Goal: Task Accomplishment & Management: Use online tool/utility

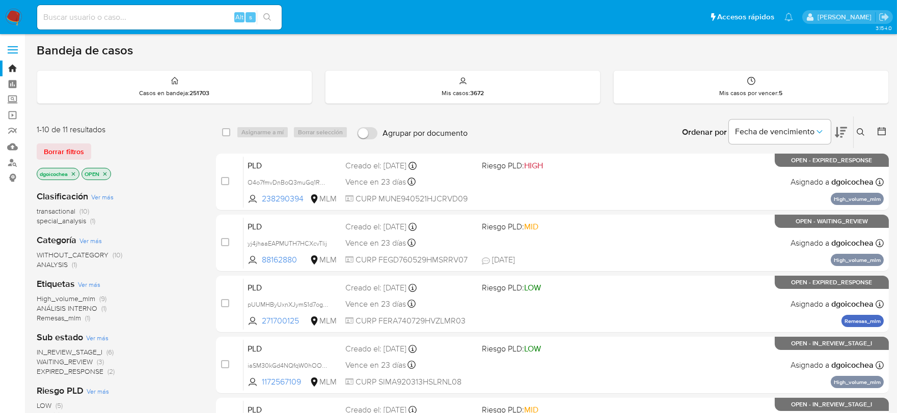
click at [860, 130] on icon at bounding box center [860, 132] width 8 height 8
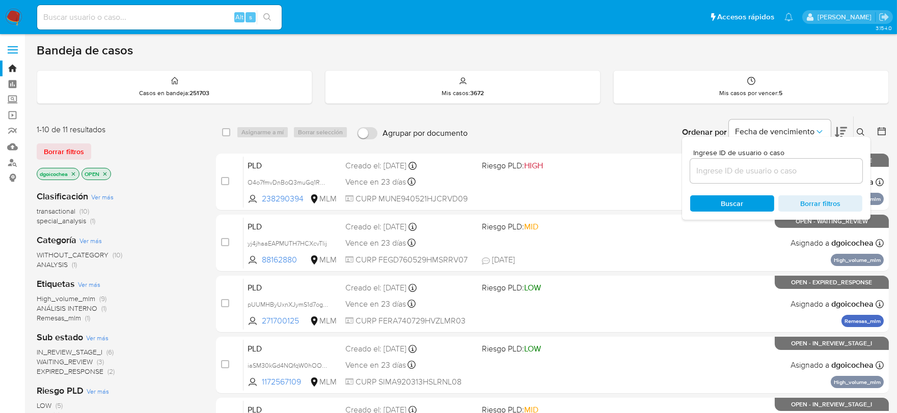
click at [809, 164] on input at bounding box center [776, 170] width 172 height 13
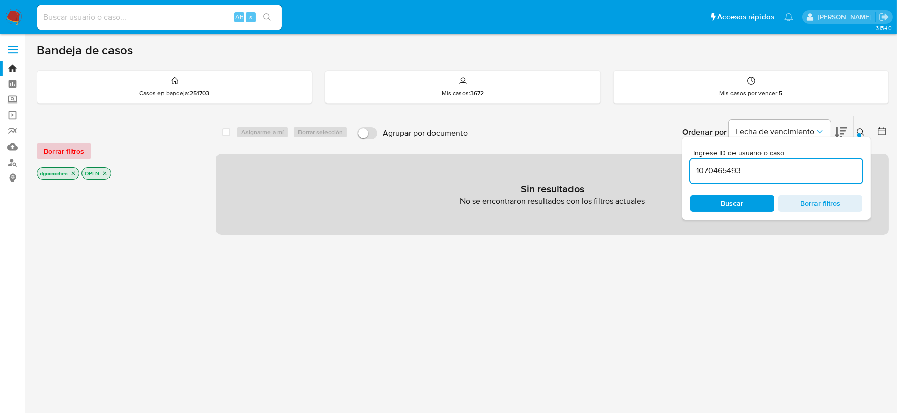
click at [42, 145] on button "Borrar filtros" at bounding box center [64, 151] width 54 height 16
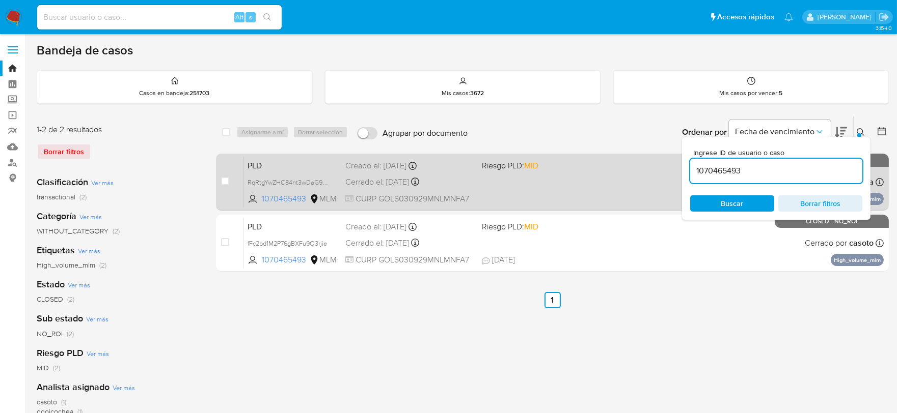
click at [255, 167] on span "PLD" at bounding box center [292, 164] width 90 height 13
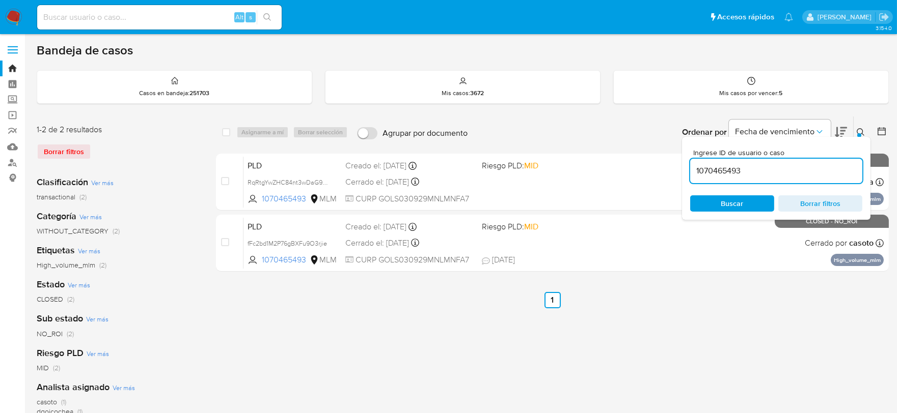
click at [861, 134] on div at bounding box center [859, 135] width 4 height 4
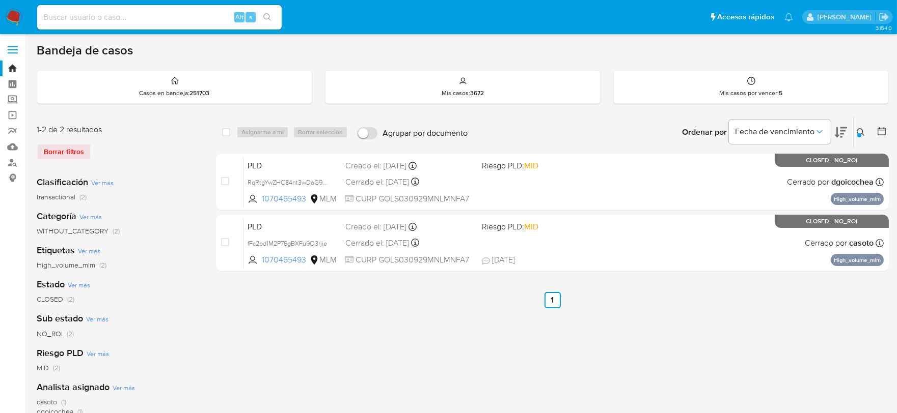
click at [863, 131] on icon at bounding box center [860, 132] width 8 height 8
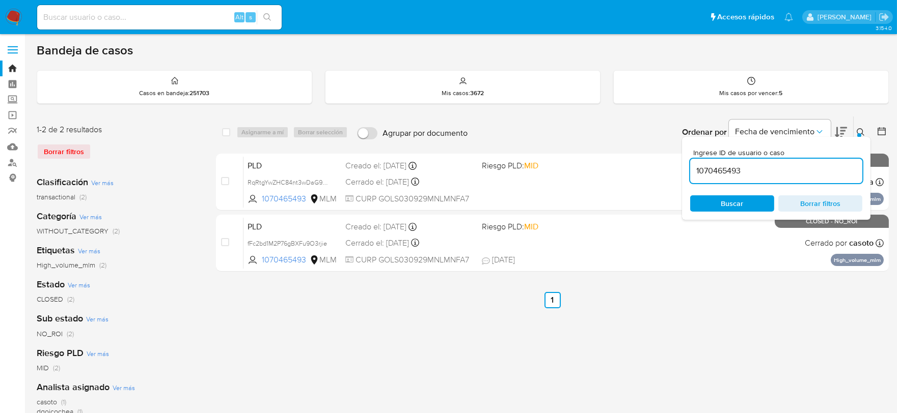
click at [797, 172] on input "1070465493" at bounding box center [776, 170] width 172 height 13
type input "1172567109"
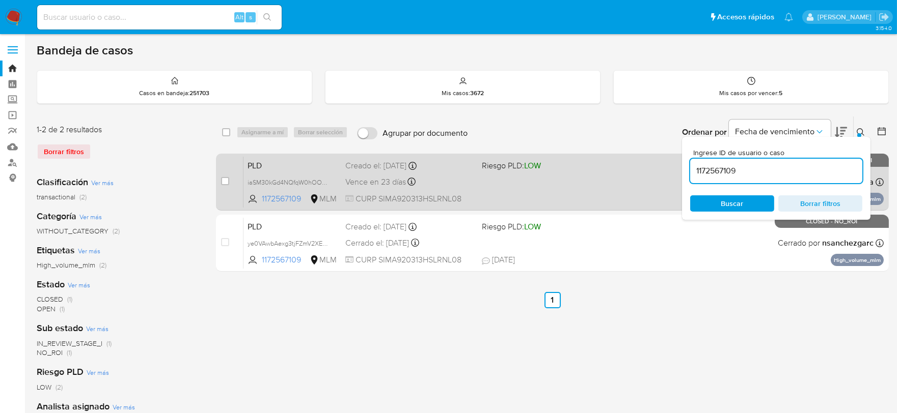
click at [261, 165] on span "PLD" at bounding box center [292, 164] width 90 height 13
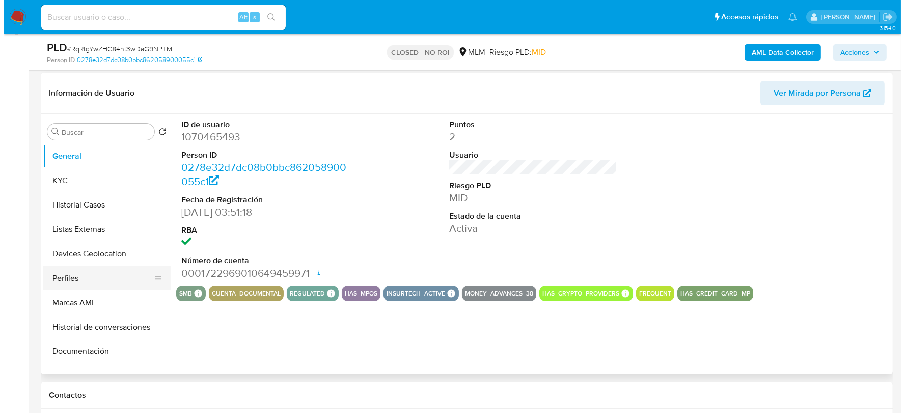
scroll to position [170, 0]
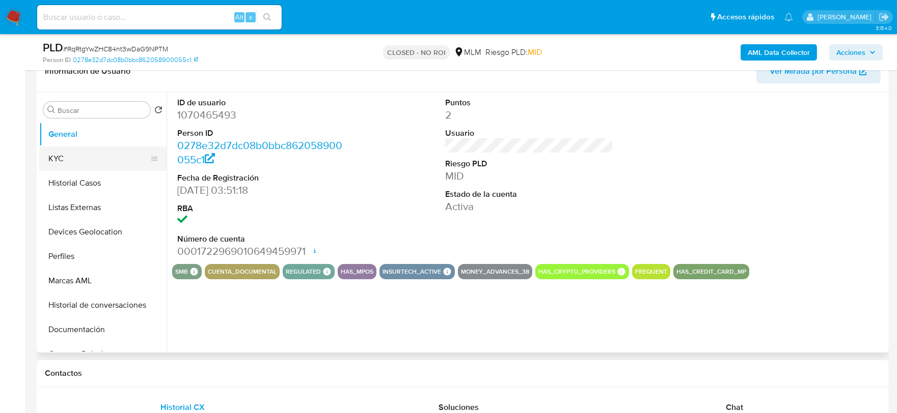
click at [64, 161] on button "KYC" at bounding box center [98, 159] width 119 height 24
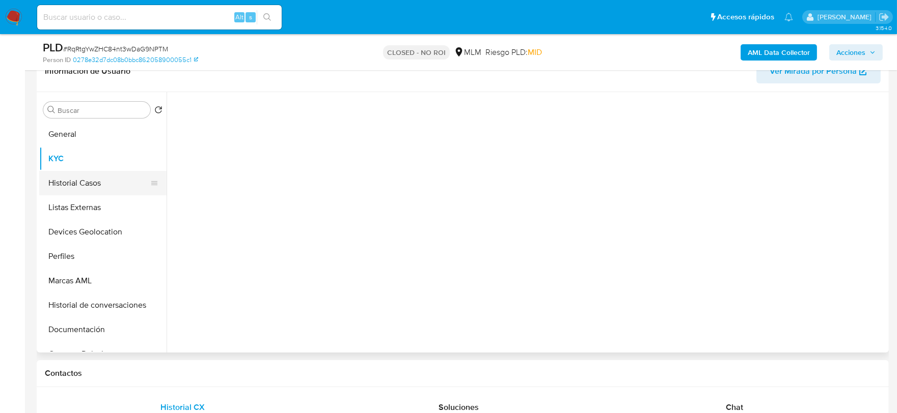
select select "10"
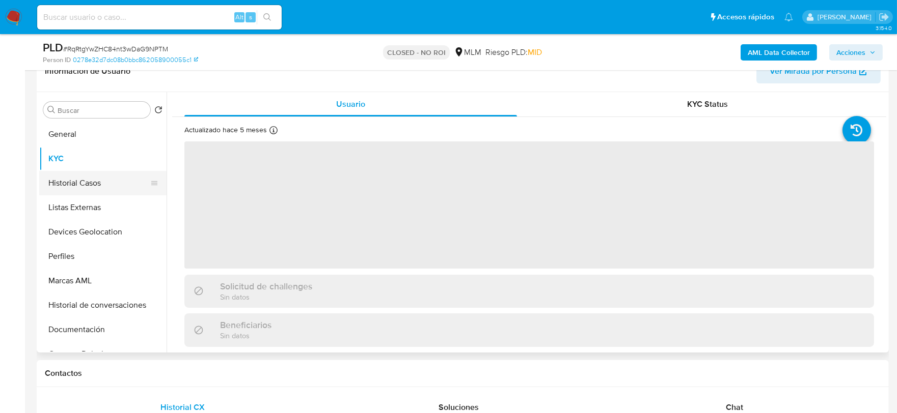
click at [79, 185] on button "Historial Casos" at bounding box center [98, 183] width 119 height 24
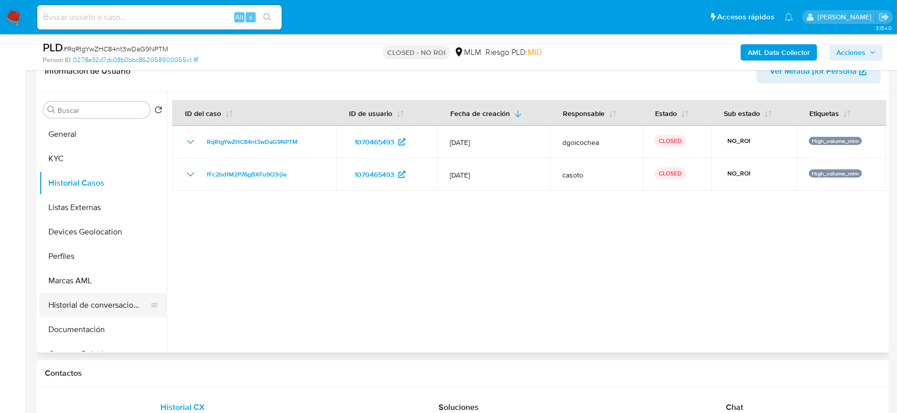
click at [116, 298] on button "Historial de conversaciones" at bounding box center [98, 305] width 119 height 24
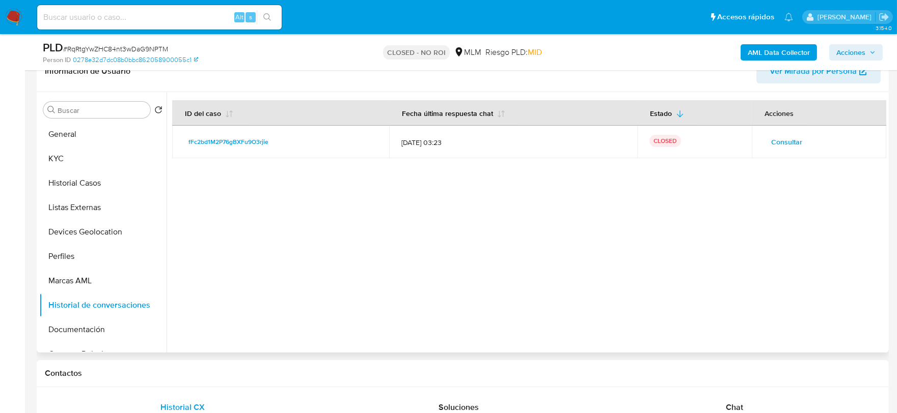
click at [781, 139] on span "Consultar" at bounding box center [786, 142] width 31 height 14
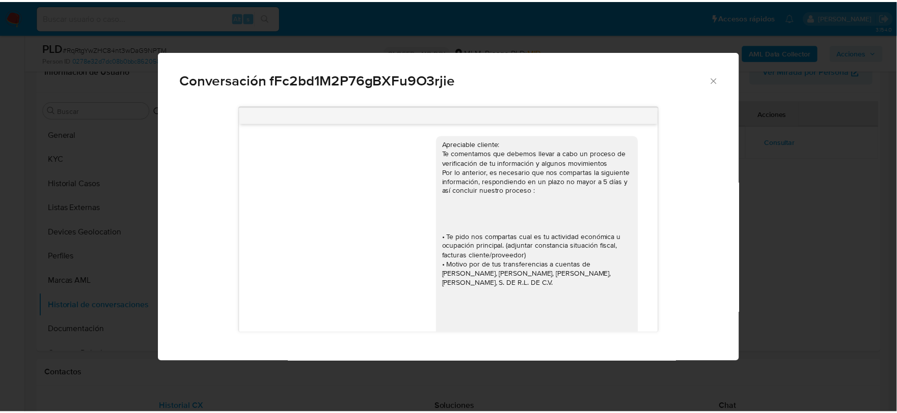
scroll to position [233, 0]
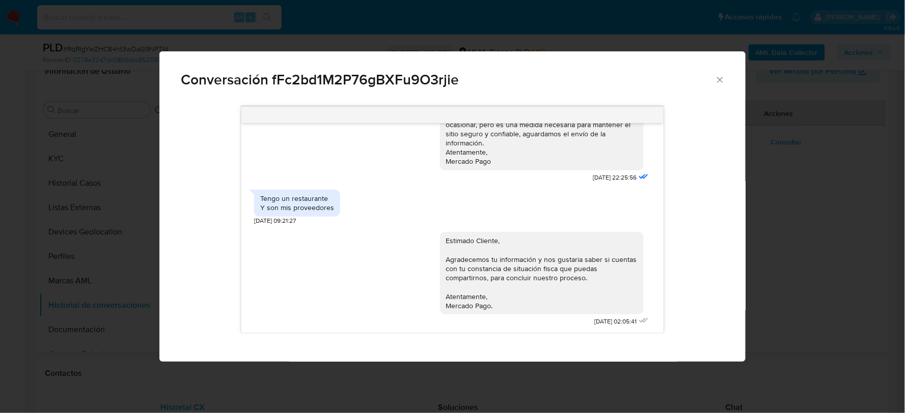
click at [724, 77] on icon "Cerrar" at bounding box center [720, 80] width 10 height 10
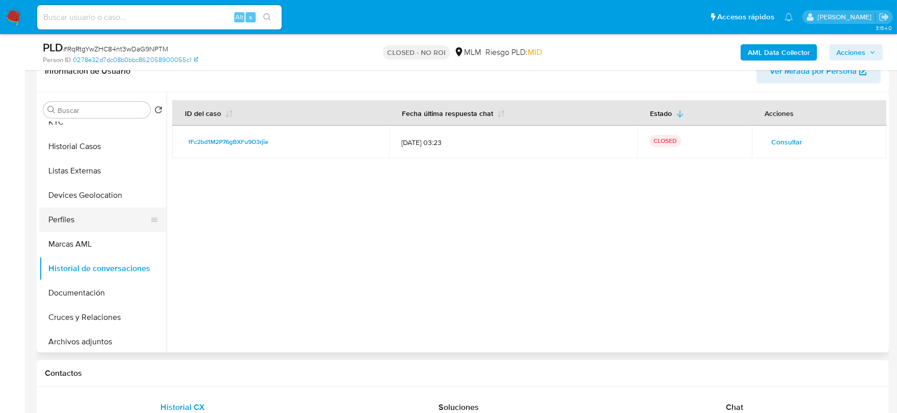
scroll to position [57, 0]
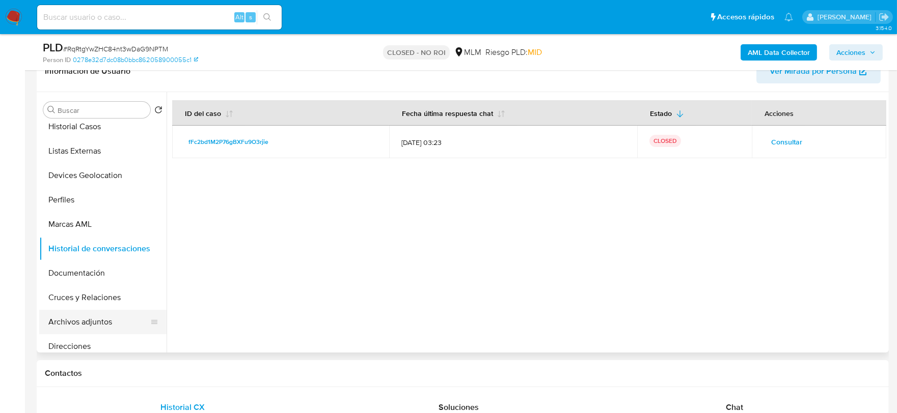
click at [94, 323] on button "Archivos adjuntos" at bounding box center [98, 322] width 119 height 24
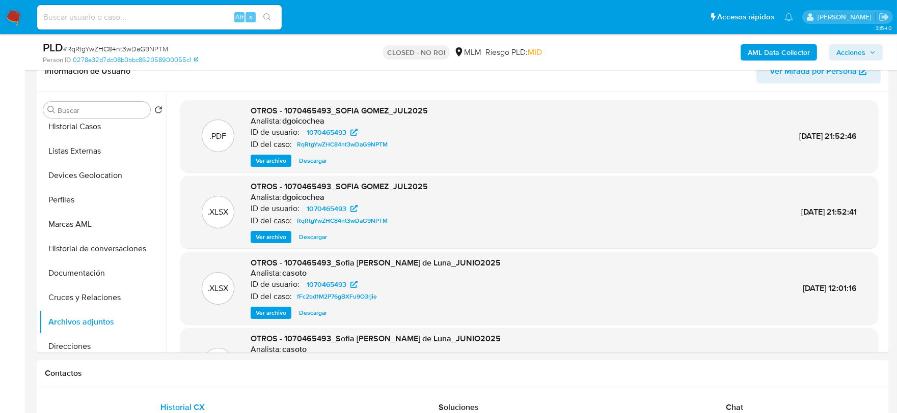
click at [865, 50] on span "Acciones" at bounding box center [850, 52] width 29 height 16
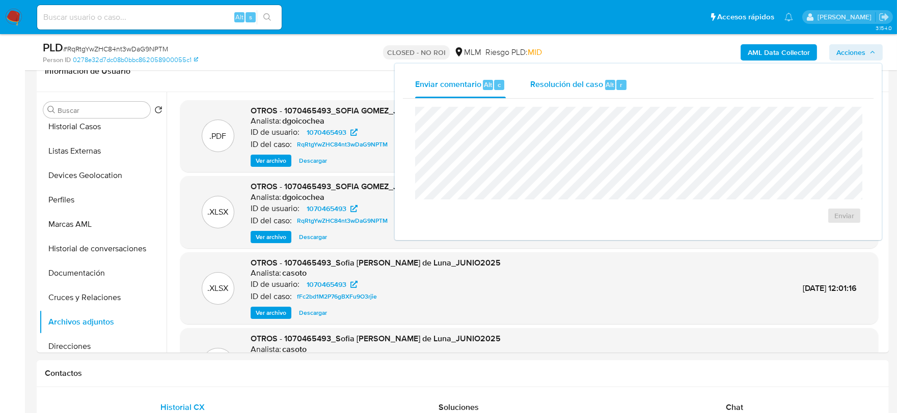
click at [562, 88] on span "Resolución del caso" at bounding box center [566, 84] width 73 height 12
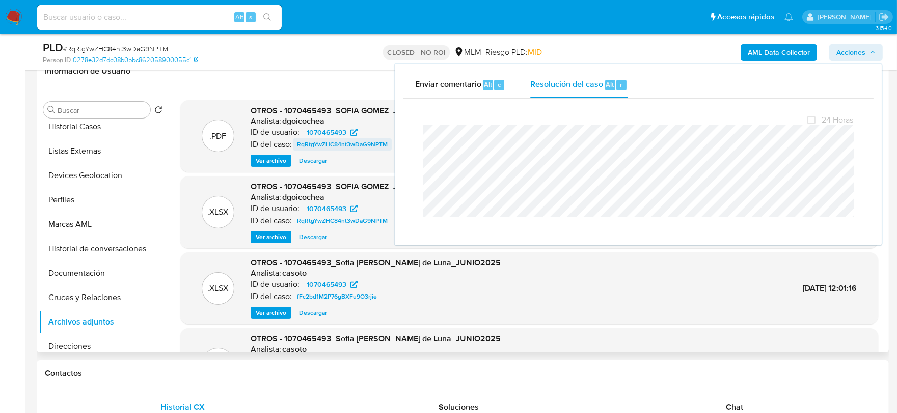
click at [299, 139] on span "RqRtgYwZHC84nt3wDaG9NPTM" at bounding box center [342, 145] width 91 height 12
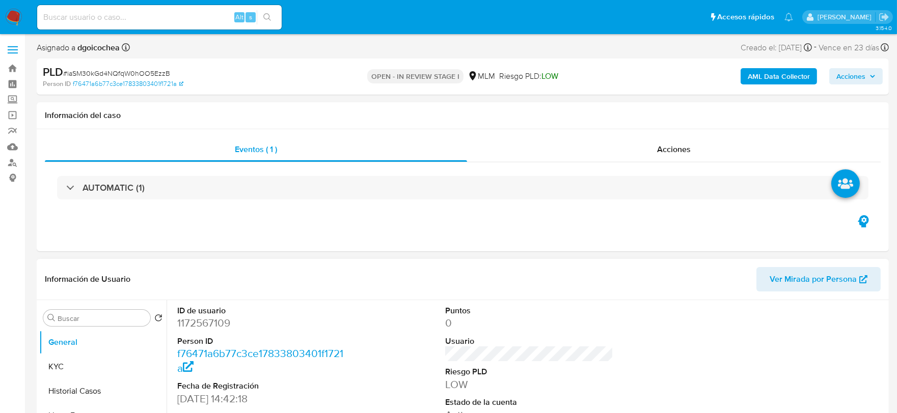
select select "10"
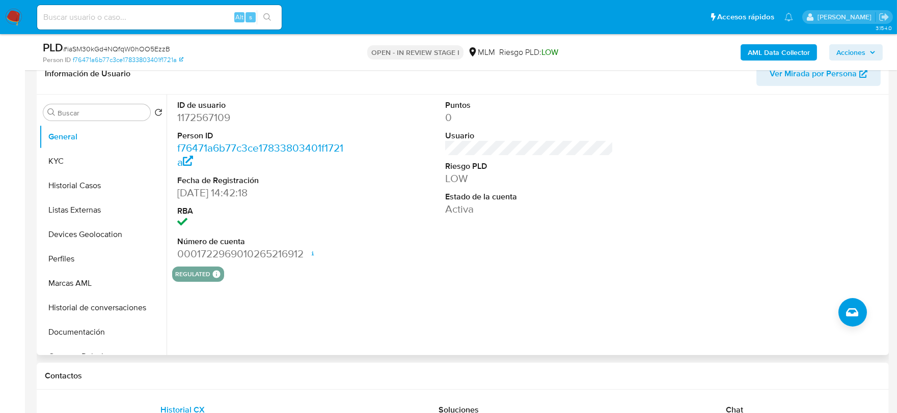
scroll to position [226, 0]
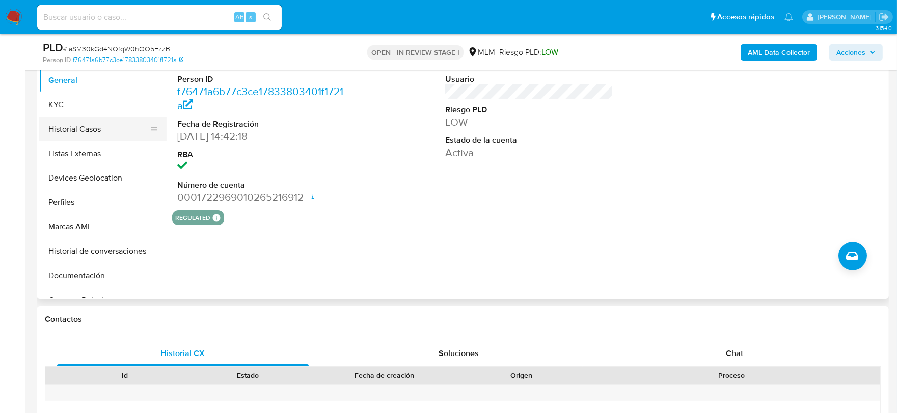
click at [74, 135] on button "Historial Casos" at bounding box center [98, 129] width 119 height 24
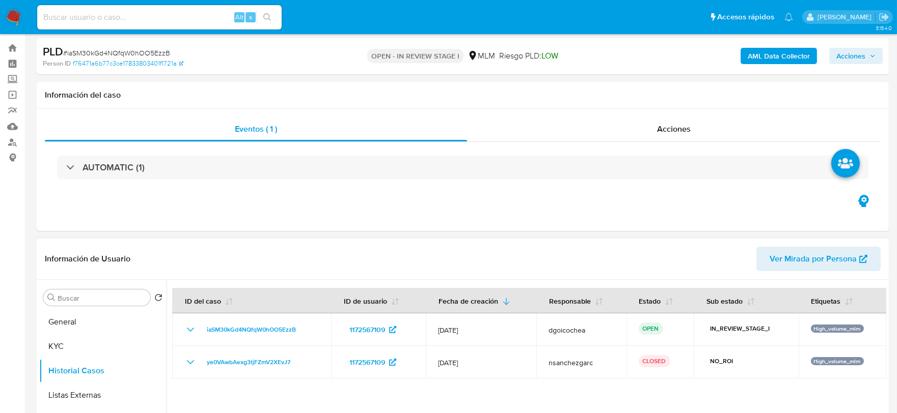
scroll to position [0, 0]
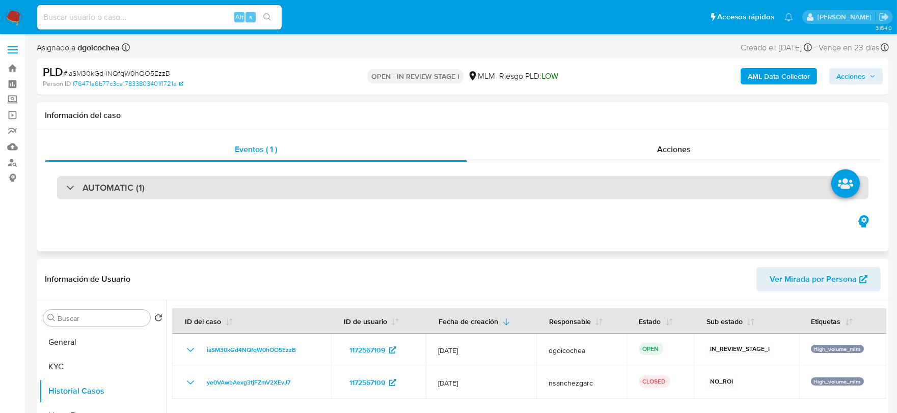
click at [94, 187] on h3 "AUTOMATIC (1)" at bounding box center [113, 187] width 62 height 11
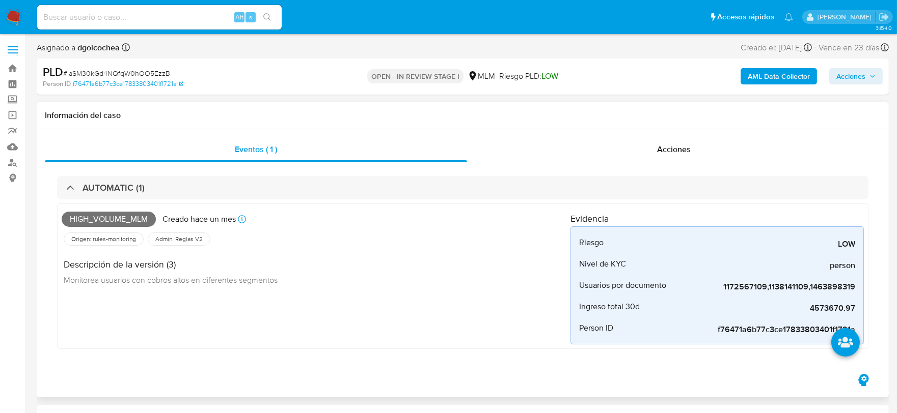
click at [354, 313] on div "High_volume_mlm Creado hace un mes Creado: 12/07/2025 03:05:34 Origen: rules-mo…" at bounding box center [316, 276] width 509 height 136
click at [831, 311] on span "4573670.97" at bounding box center [778, 308] width 153 height 10
copy span "4573670.97"
click at [640, 220] on h4 "Evidencia" at bounding box center [716, 218] width 293 height 11
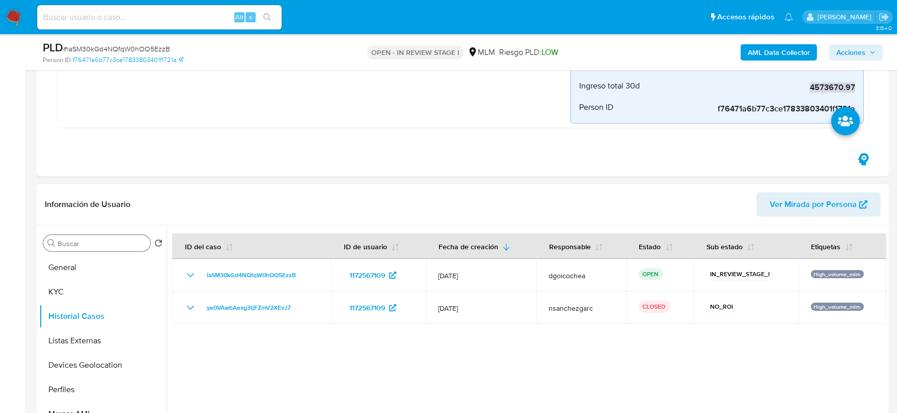
scroll to position [170, 0]
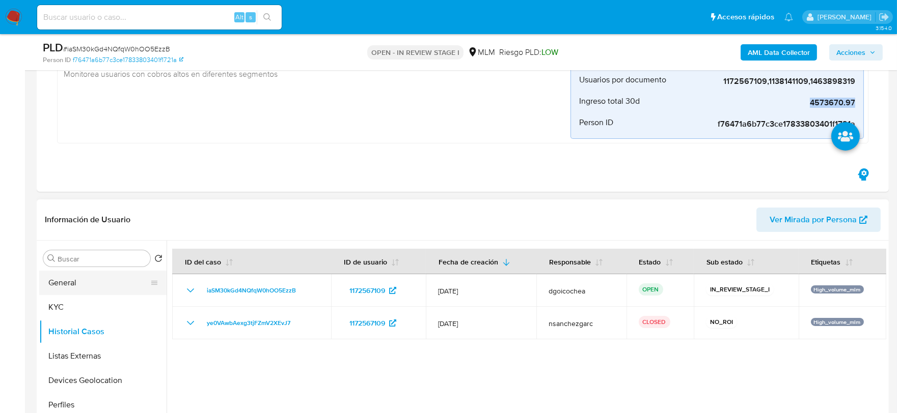
click at [95, 278] on button "General" at bounding box center [98, 283] width 119 height 24
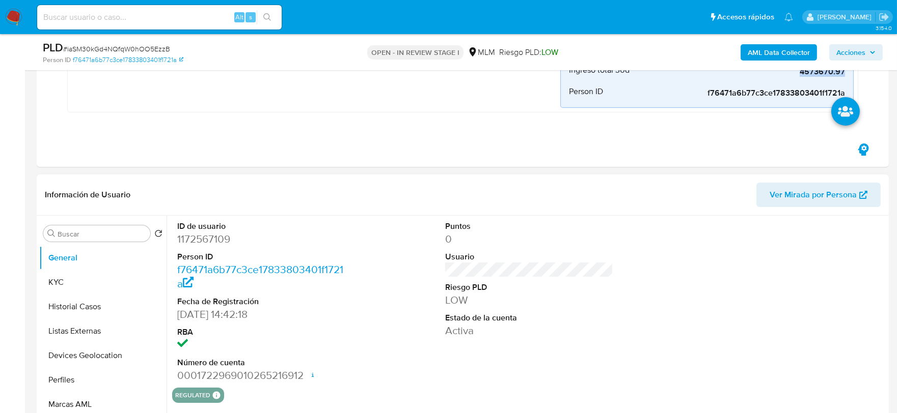
scroll to position [226, 0]
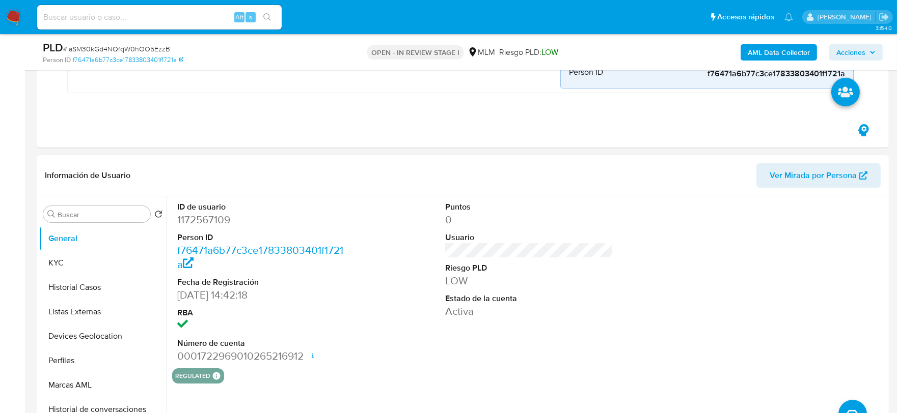
click at [672, 274] on div "ID de usuario 1172567109 Person ID f76471a6b77c3ce17833803401f1721a Fecha de Re…" at bounding box center [529, 283] width 714 height 172
click at [81, 268] on button "KYC" at bounding box center [98, 263] width 119 height 24
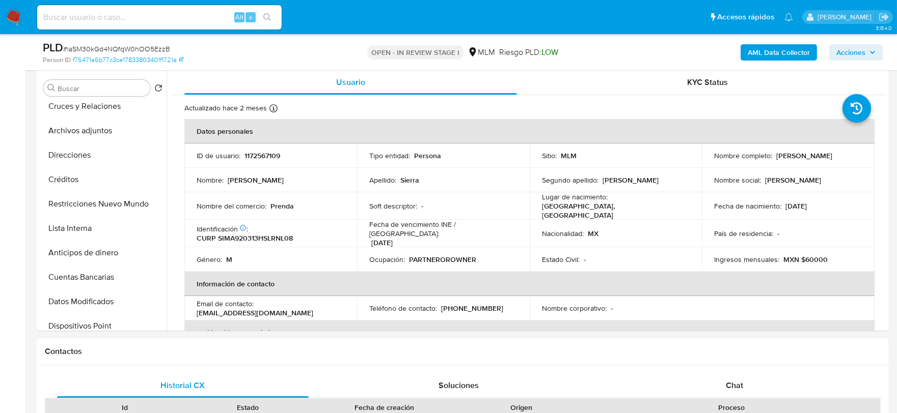
scroll to position [355, 0]
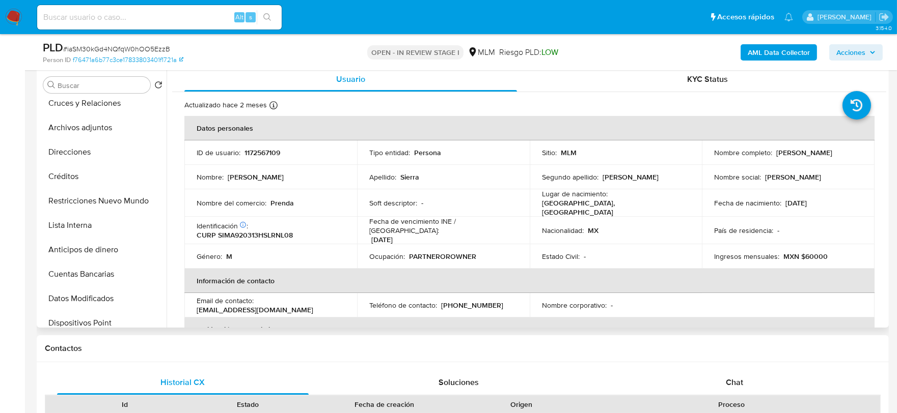
click at [171, 214] on div "Usuario KYC Status Actualizado hace 2 meses Creado: 03/08/2022 13:42:40 Actuali…" at bounding box center [526, 197] width 719 height 261
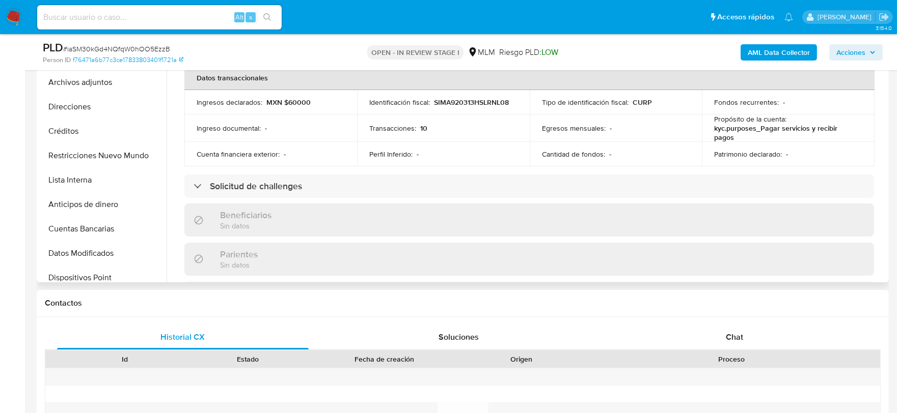
scroll to position [286, 0]
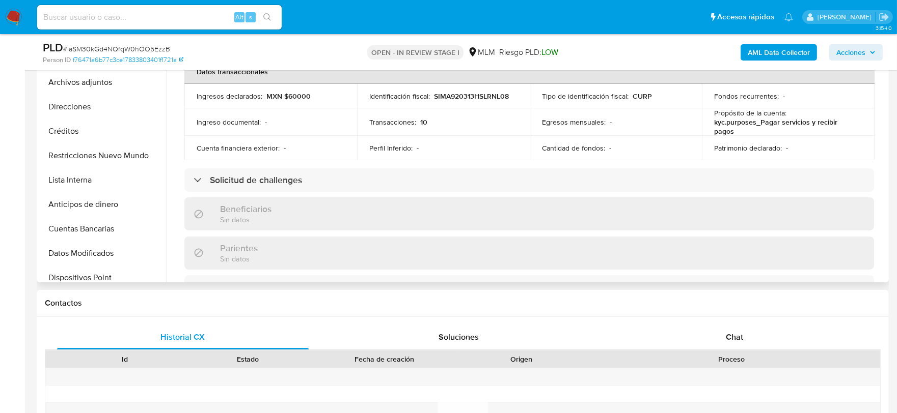
click at [170, 193] on div "Usuario KYC Status Actualizado hace 2 meses Creado: 03/08/2022 13:42:40 Actuali…" at bounding box center [526, 152] width 719 height 261
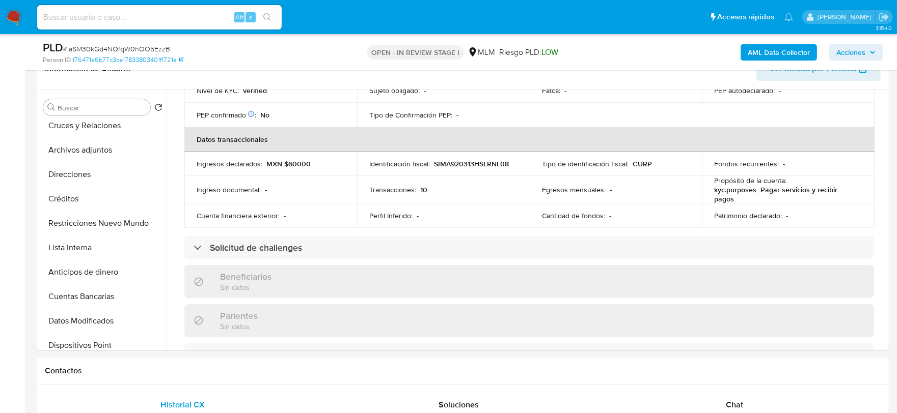
scroll to position [301, 0]
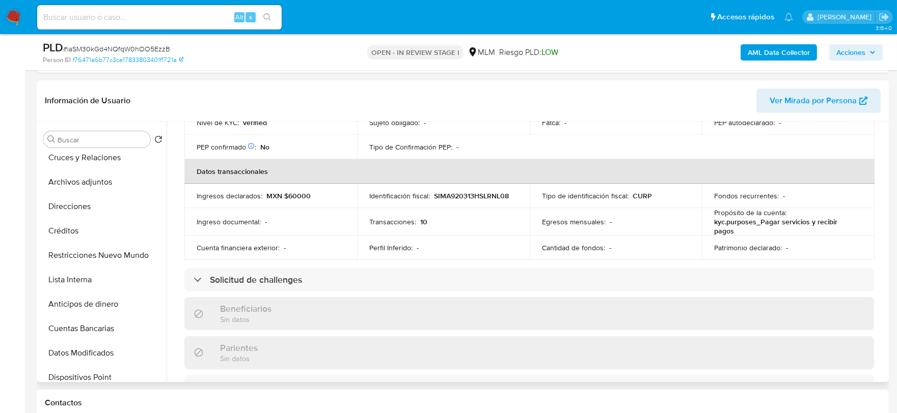
click at [167, 309] on div "Usuario KYC Status Actualizado hace 2 meses Creado: 03/08/2022 13:42:40 Actuali…" at bounding box center [526, 252] width 719 height 261
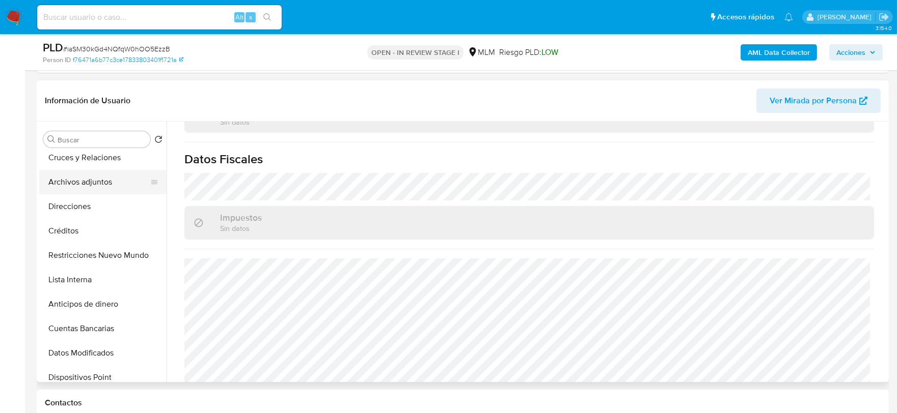
scroll to position [0, 0]
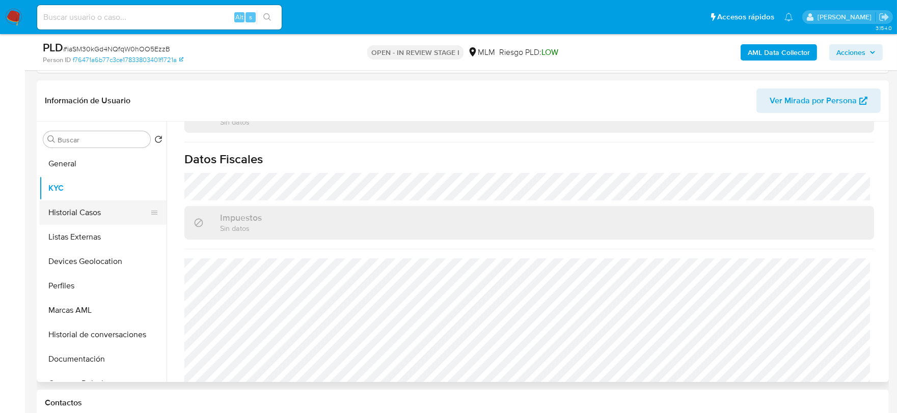
click at [80, 217] on button "Historial Casos" at bounding box center [98, 213] width 119 height 24
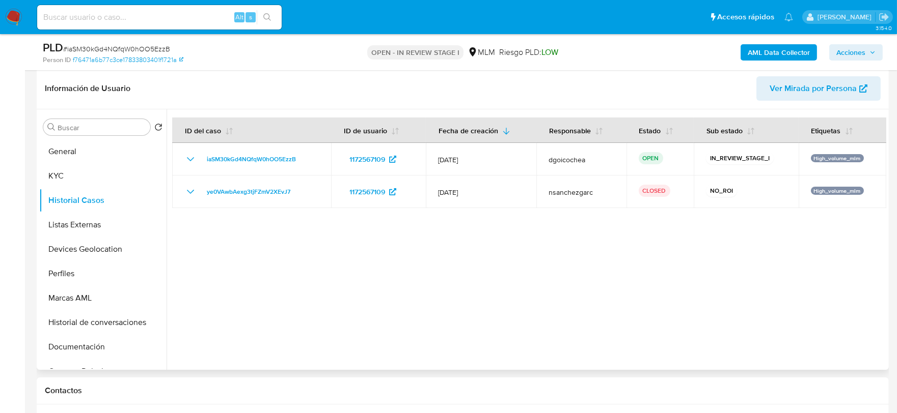
click at [327, 340] on div at bounding box center [526, 239] width 719 height 261
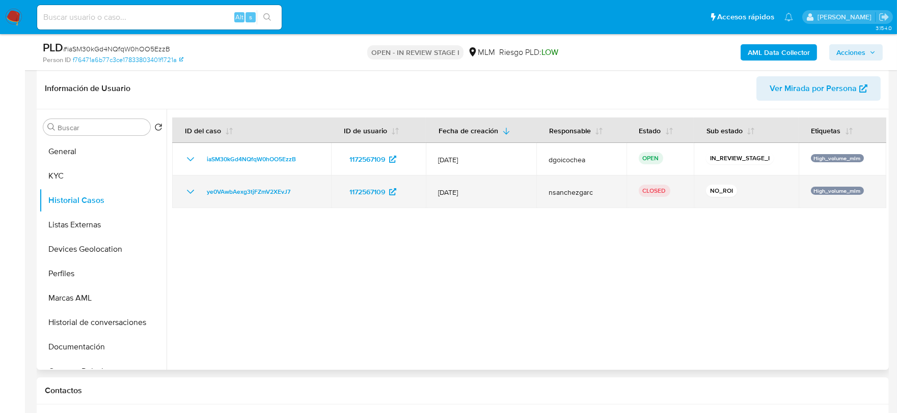
click at [186, 190] on icon "Mostrar/Ocultar" at bounding box center [190, 192] width 12 height 12
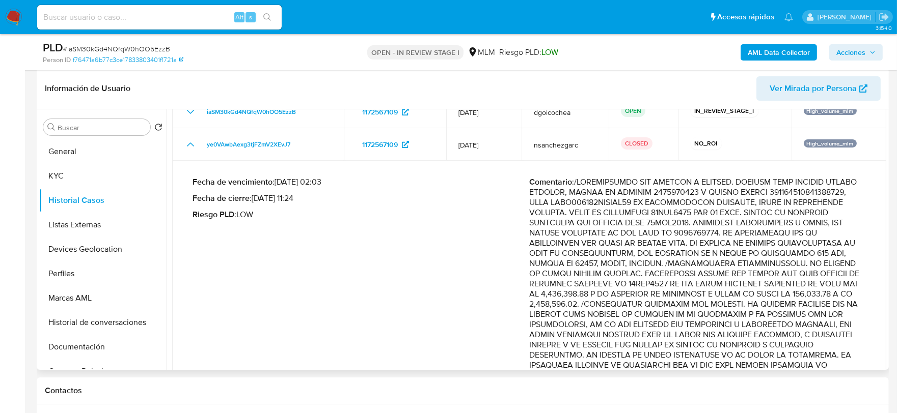
scroll to position [113, 0]
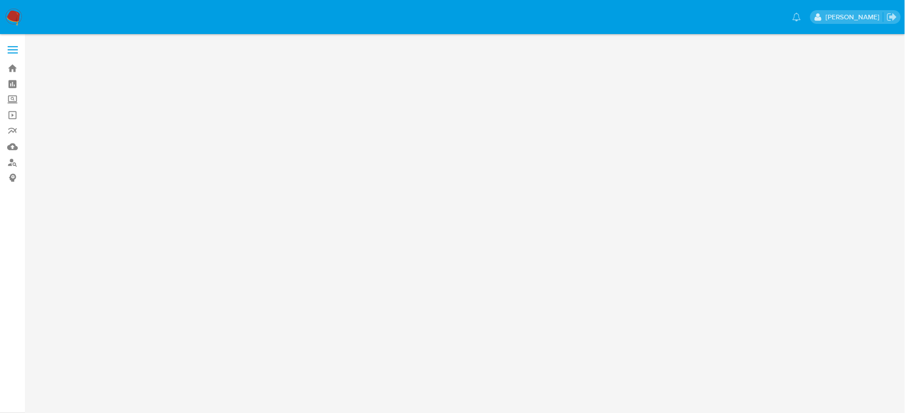
click at [15, 10] on img at bounding box center [13, 17] width 17 height 17
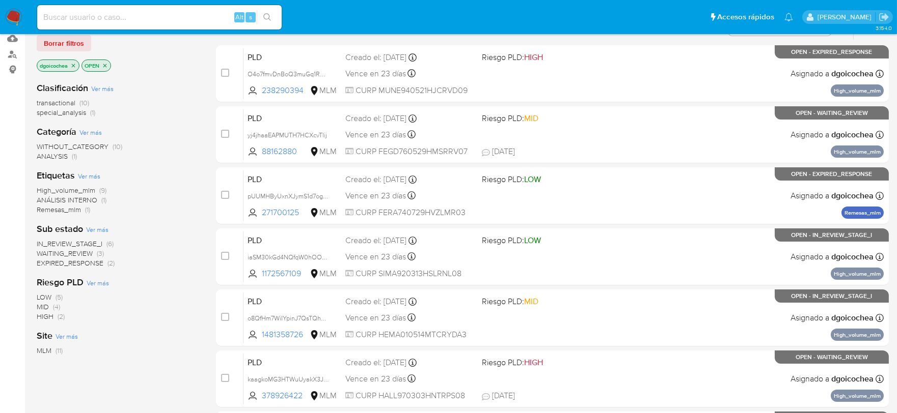
scroll to position [113, 0]
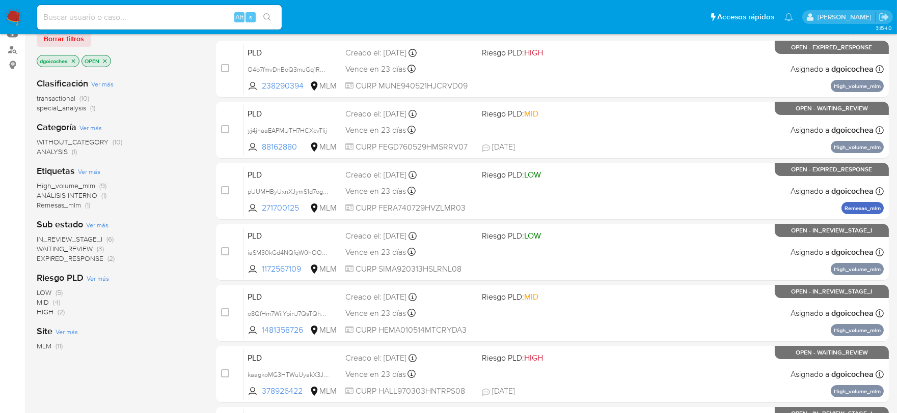
click at [84, 236] on span "IN_REVIEW_STAGE_I" at bounding box center [70, 239] width 66 height 10
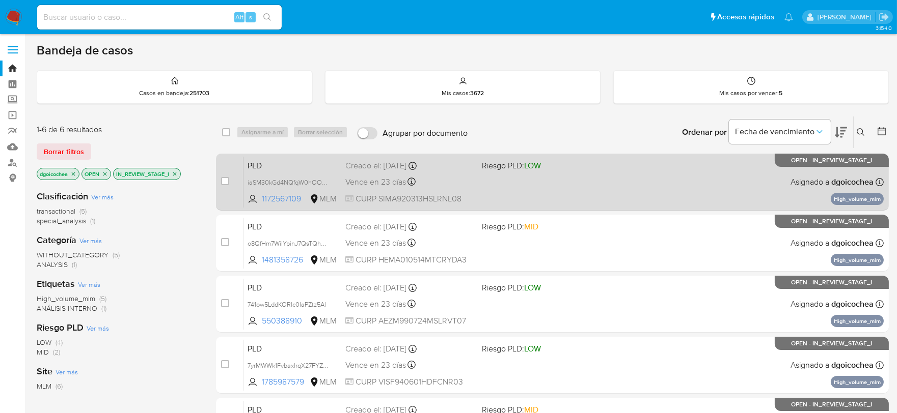
click at [257, 161] on span "PLD" at bounding box center [292, 164] width 90 height 13
click at [257, 163] on span "PLD" at bounding box center [292, 164] width 90 height 13
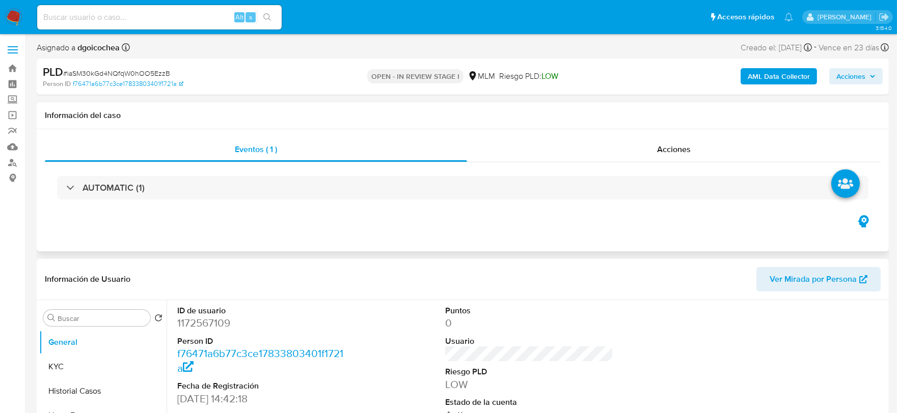
select select "10"
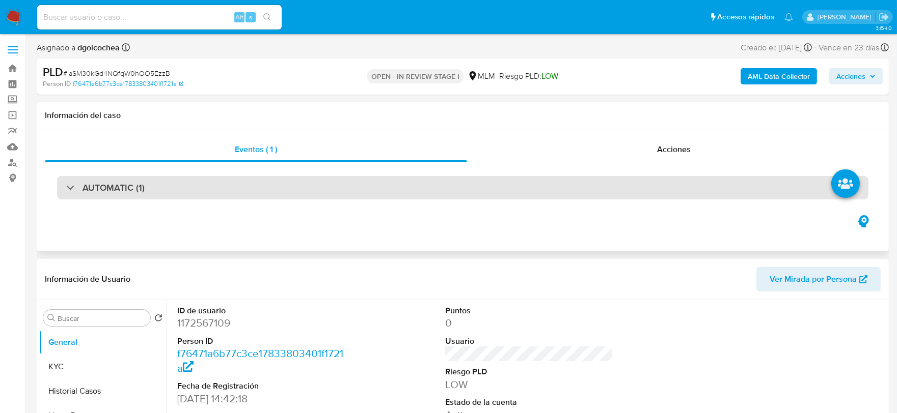
click at [130, 188] on h3 "AUTOMATIC (1)" at bounding box center [113, 187] width 62 height 11
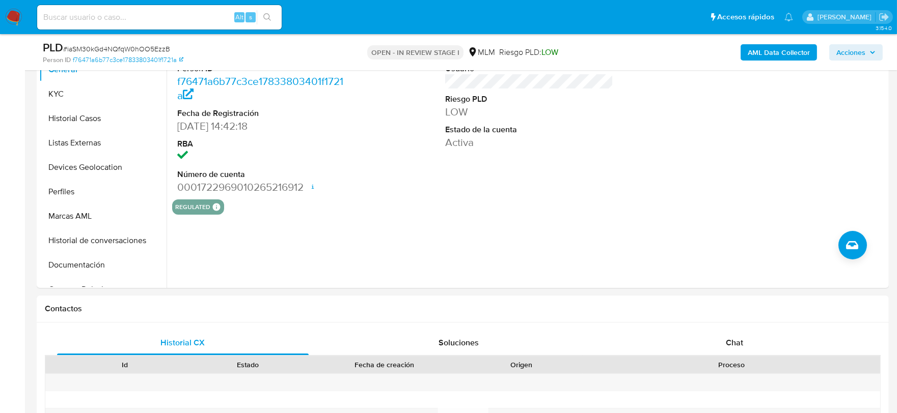
scroll to position [396, 0]
click at [88, 150] on button "Listas Externas" at bounding box center [98, 142] width 119 height 24
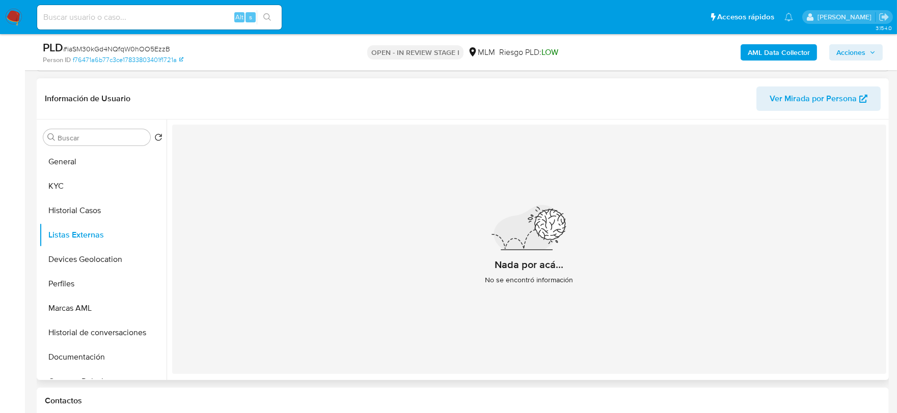
scroll to position [283, 0]
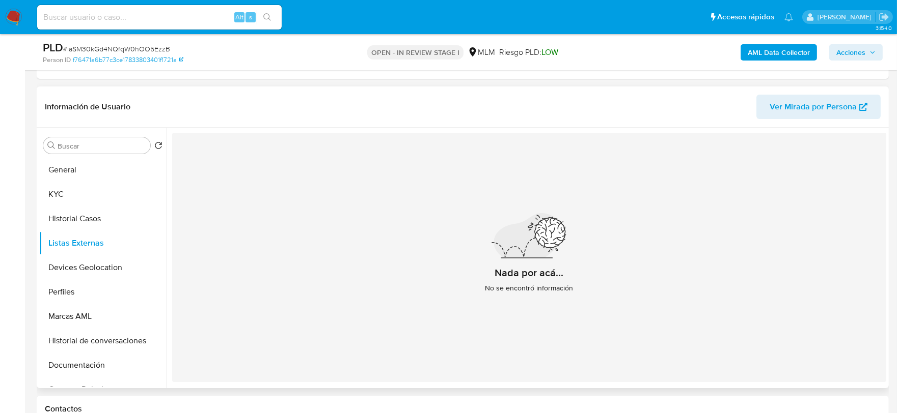
click at [306, 251] on div "Nada por acá... No se encontró información" at bounding box center [529, 258] width 714 height 250
click at [102, 270] on button "Devices Geolocation" at bounding box center [98, 268] width 119 height 24
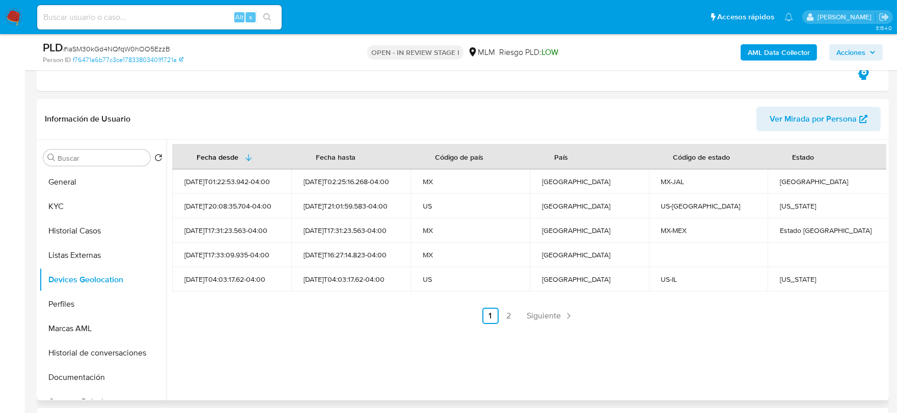
click at [286, 363] on div "Fecha desde Fecha hasta Código de país País Código de estado Estado 2023-10-07T…" at bounding box center [526, 270] width 719 height 261
click at [545, 313] on span "Siguiente" at bounding box center [544, 316] width 34 height 8
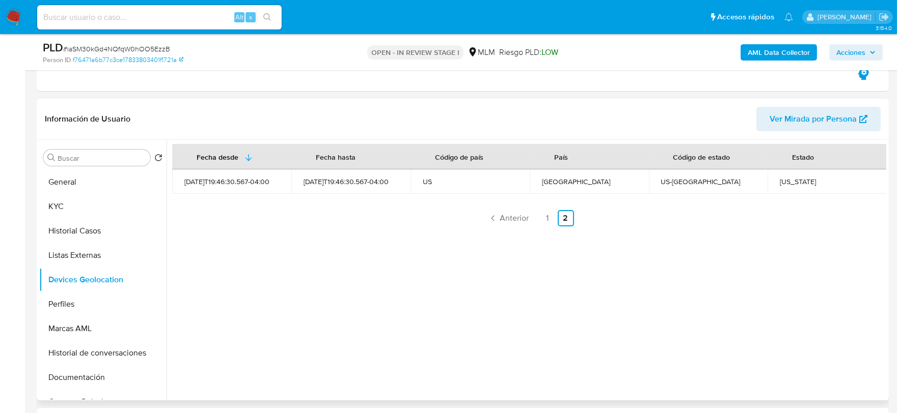
click at [373, 271] on div "Fecha desde Fecha hasta Código de país País Código de estado Estado 2025-06-11T…" at bounding box center [526, 270] width 719 height 261
click at [75, 301] on button "Perfiles" at bounding box center [98, 304] width 119 height 24
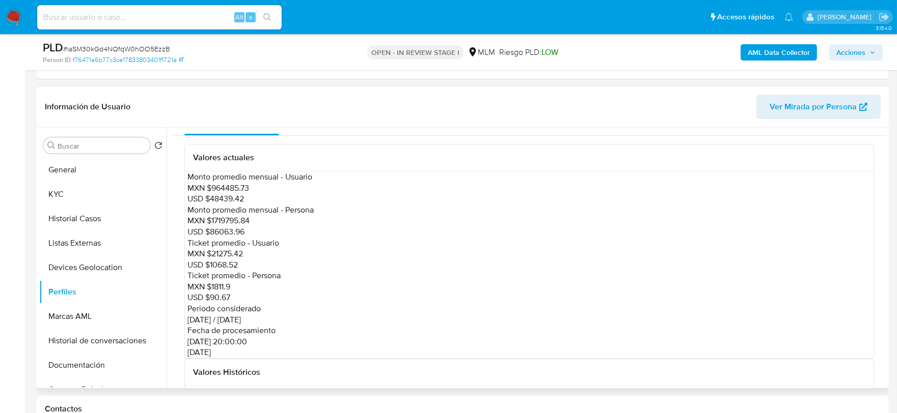
scroll to position [0, 0]
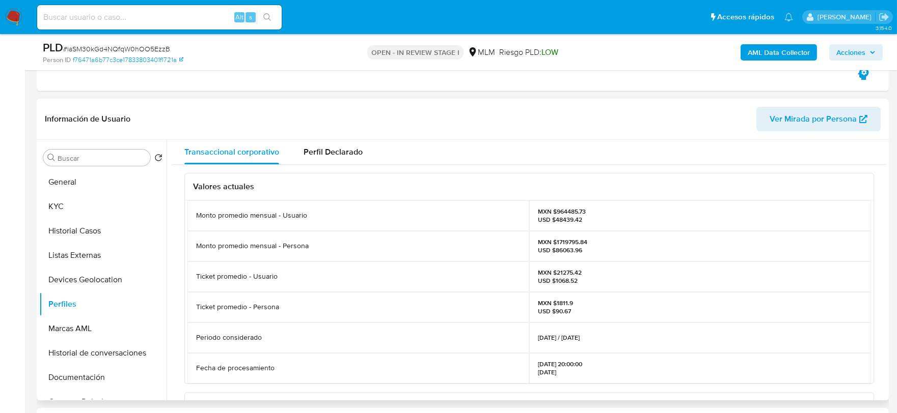
click at [167, 297] on div "Transaccional corporativo Perfil Declarado Valores actuales Monto promedio mens…" at bounding box center [526, 270] width 719 height 261
click at [99, 379] on button "Documentación" at bounding box center [102, 378] width 127 height 24
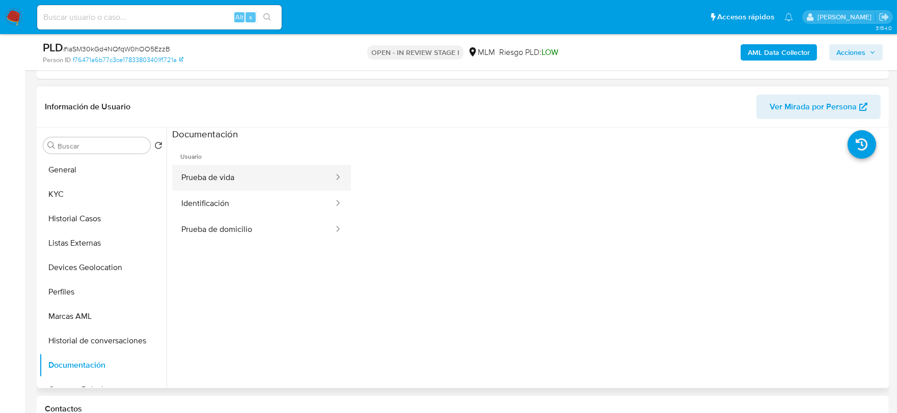
click at [245, 181] on button "Prueba de vida" at bounding box center [253, 178] width 162 height 26
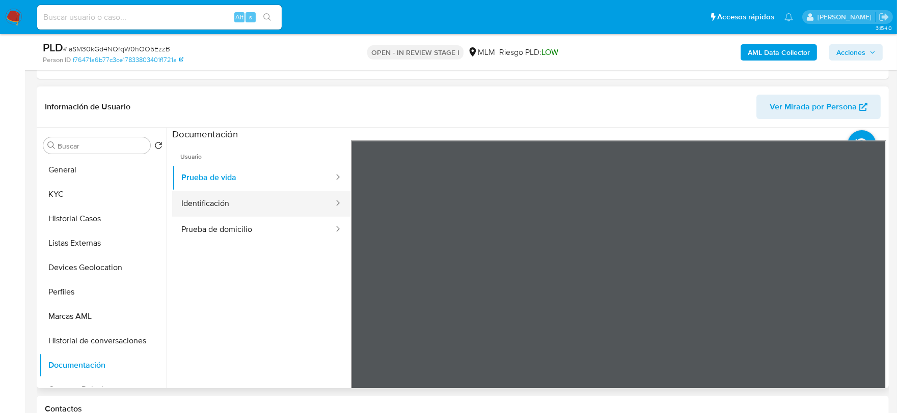
click at [210, 204] on button "Identificación" at bounding box center [253, 204] width 162 height 26
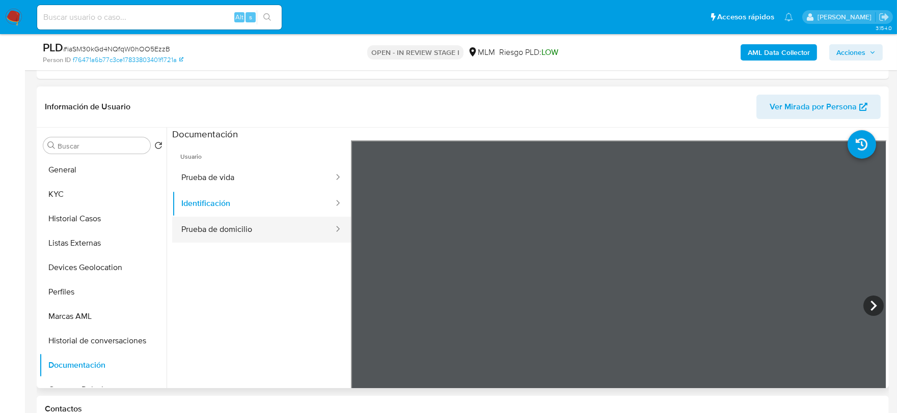
click at [193, 228] on button "Prueba de domicilio" at bounding box center [253, 230] width 162 height 26
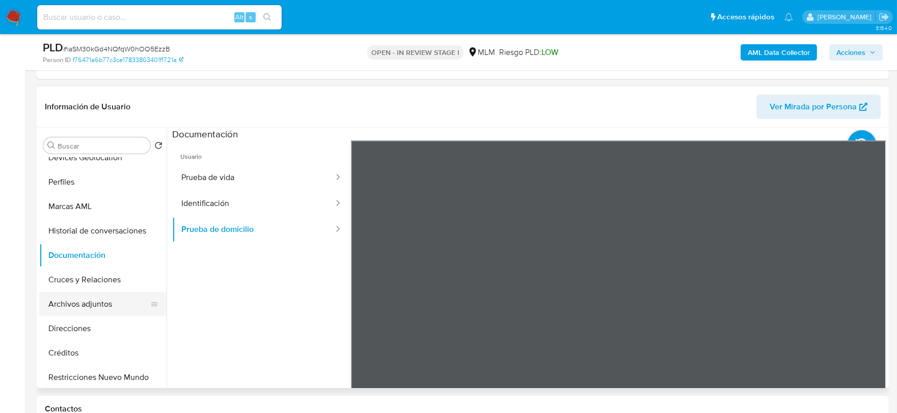
scroll to position [113, 0]
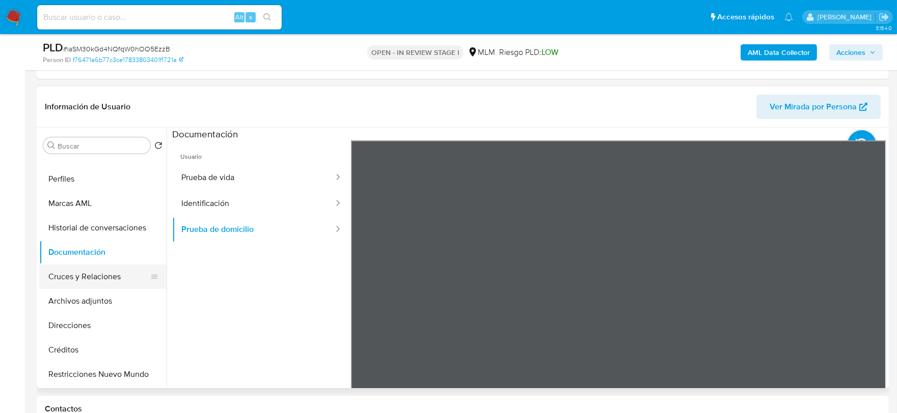
click at [86, 272] on button "Cruces y Relaciones" at bounding box center [98, 277] width 119 height 24
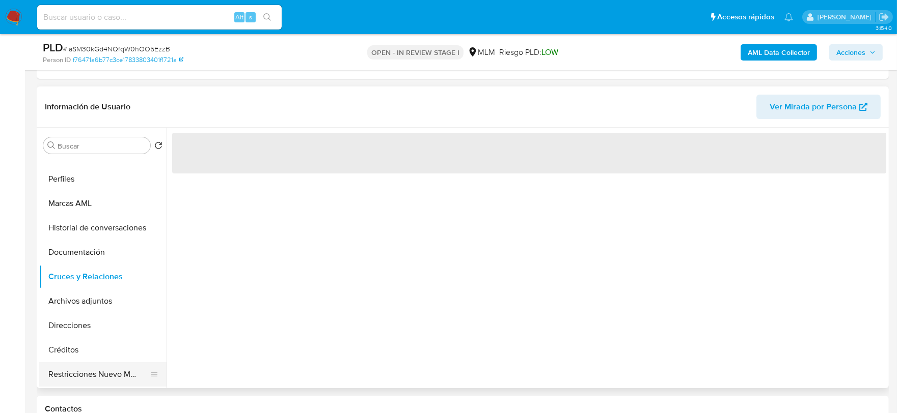
click at [123, 371] on button "Restricciones Nuevo Mundo" at bounding box center [98, 375] width 119 height 24
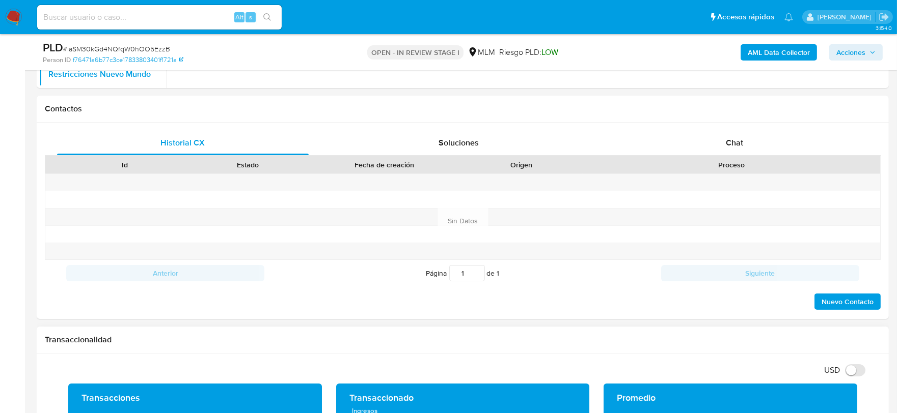
scroll to position [735, 0]
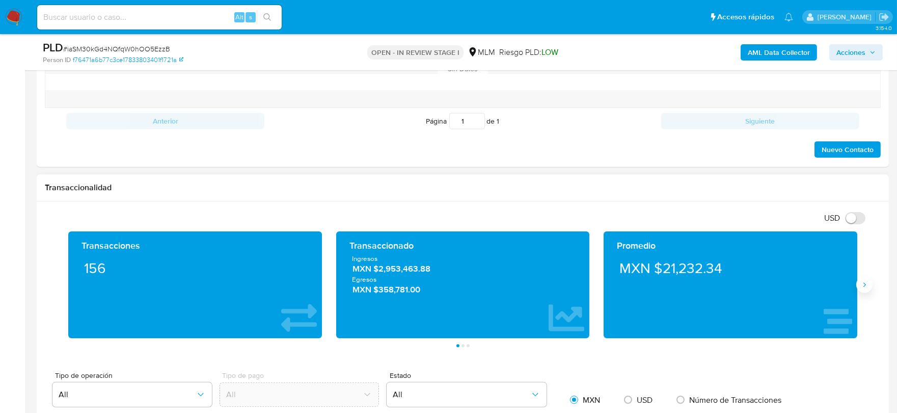
click at [867, 288] on icon "Siguiente" at bounding box center [864, 285] width 8 height 8
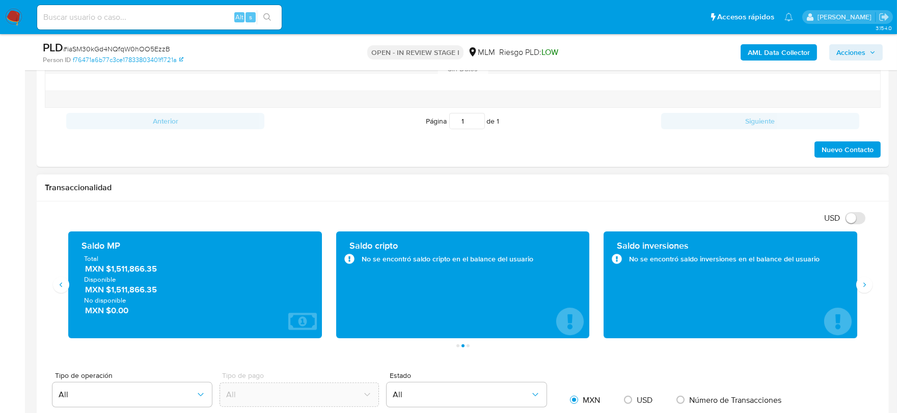
click at [363, 186] on h1 "Transaccionalidad" at bounding box center [463, 188] width 836 height 10
drag, startPoint x: 164, startPoint y: 273, endPoint x: 111, endPoint y: 272, distance: 53.5
click at [111, 272] on span "MXN $1,511,866.35" at bounding box center [195, 269] width 221 height 12
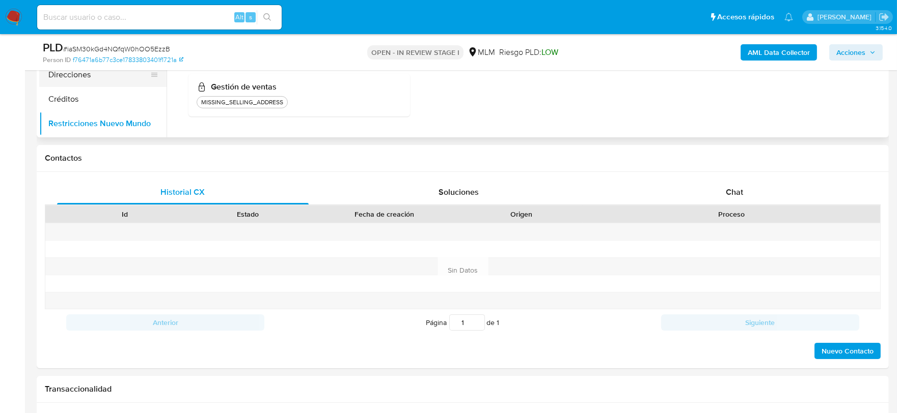
scroll to position [396, 0]
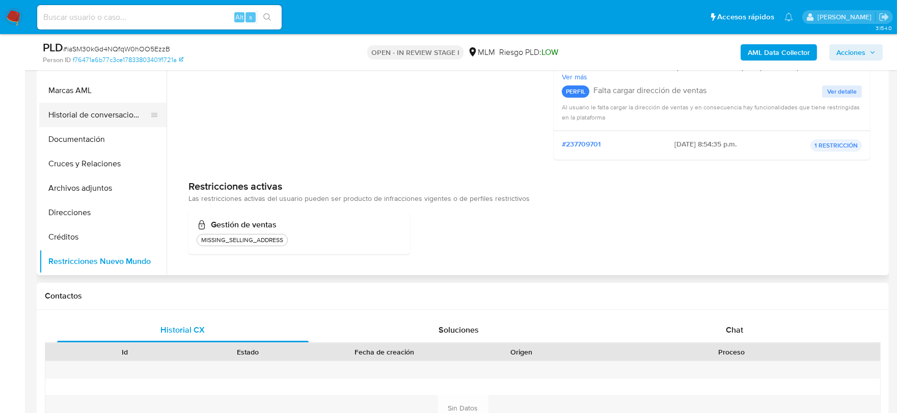
click at [100, 111] on button "Historial de conversaciones" at bounding box center [98, 115] width 119 height 24
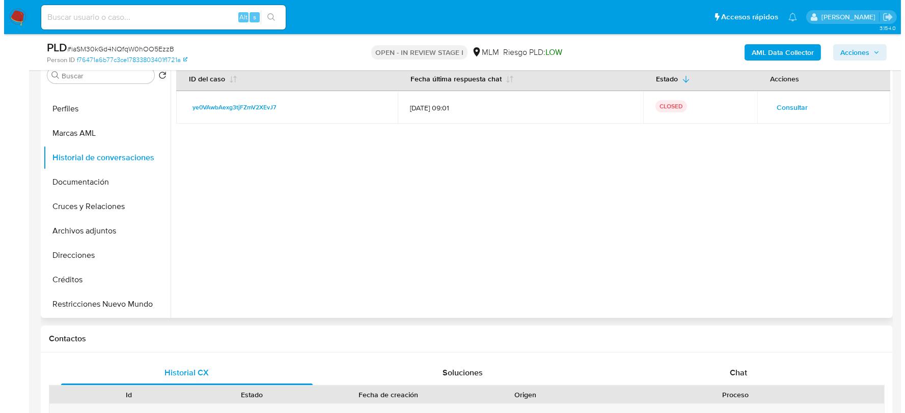
scroll to position [226, 0]
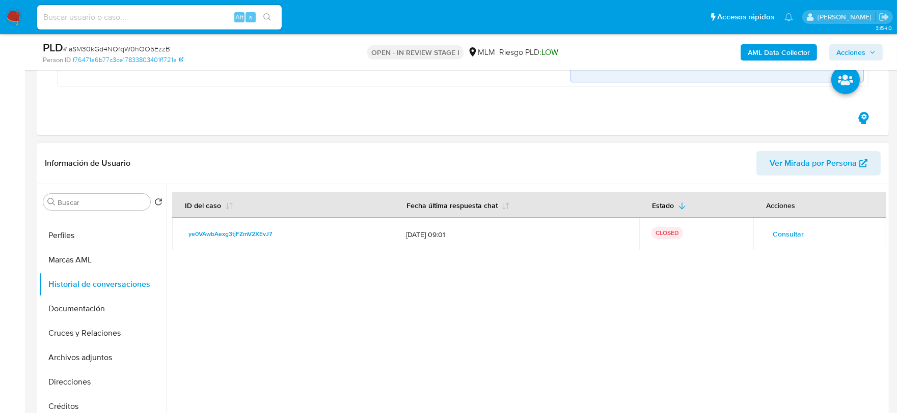
click at [767, 235] on button "Consultar" at bounding box center [787, 234] width 45 height 16
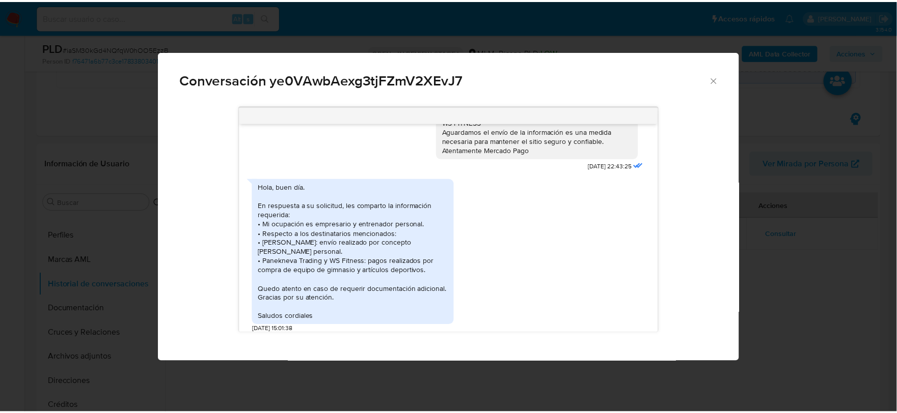
scroll to position [130, 0]
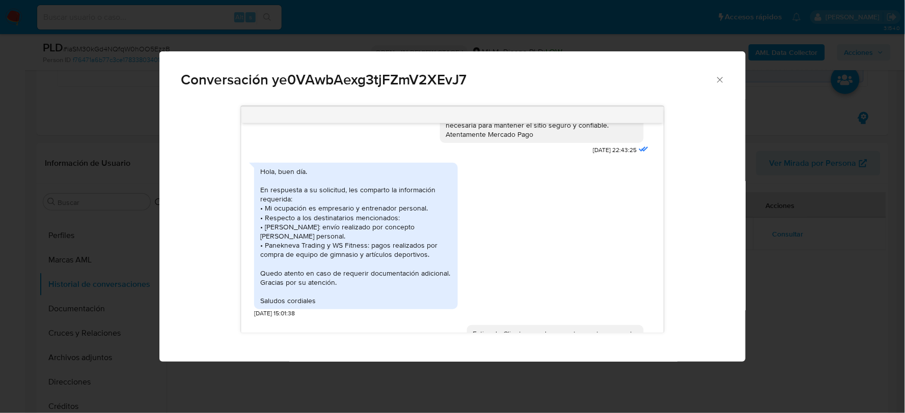
click at [486, 270] on div "Hola, buen día. En respuesta a su solicitud, les comparto la información requer…" at bounding box center [452, 238] width 397 height 161
click at [719, 79] on icon "Cerrar" at bounding box center [720, 80] width 10 height 10
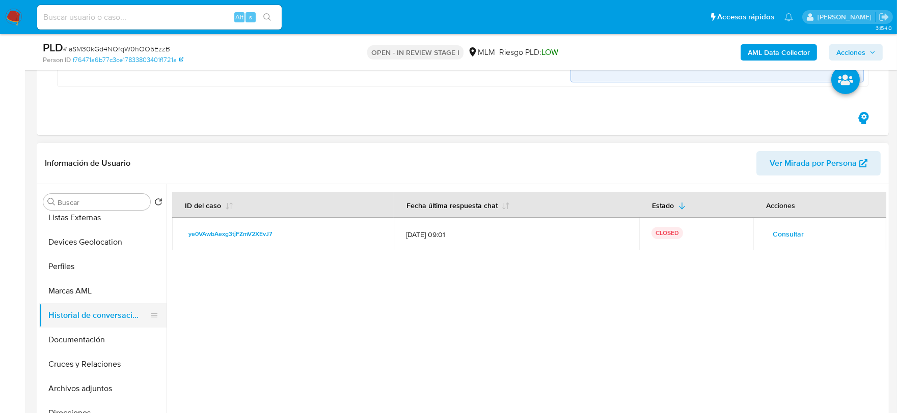
scroll to position [57, 0]
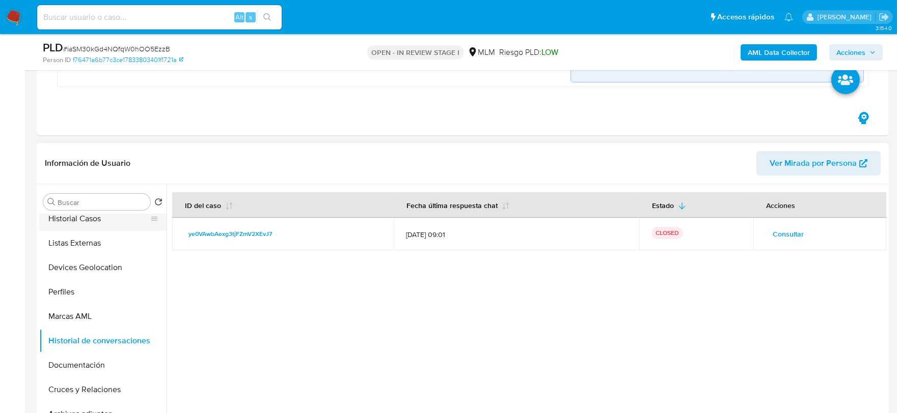
click at [88, 223] on button "Historial Casos" at bounding box center [98, 219] width 119 height 24
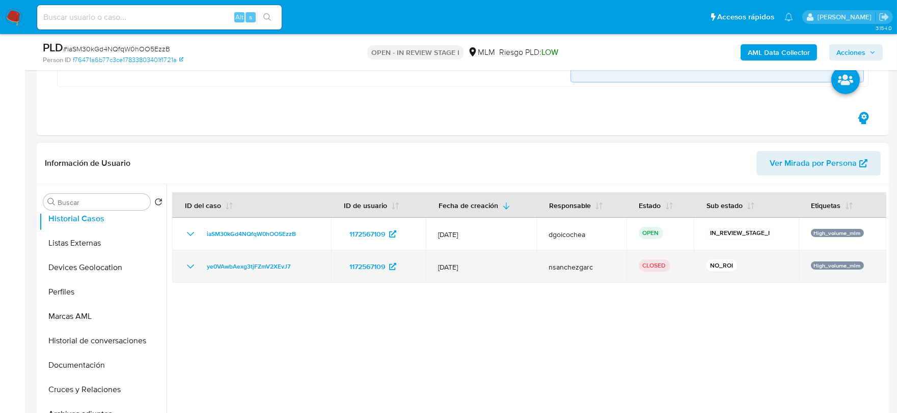
click at [188, 266] on icon "Mostrar/Ocultar" at bounding box center [190, 267] width 7 height 4
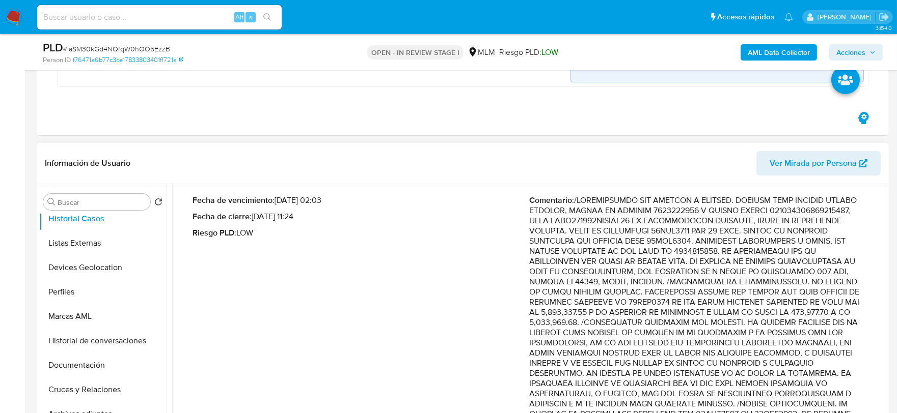
scroll to position [170, 0]
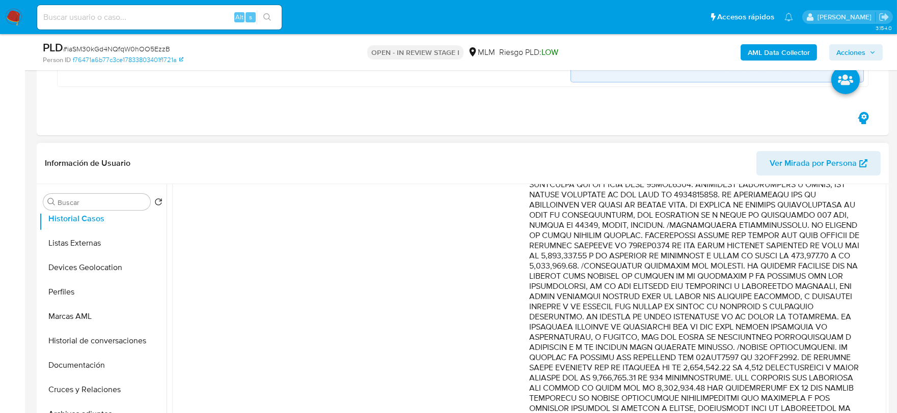
drag, startPoint x: 622, startPoint y: 316, endPoint x: 678, endPoint y: 284, distance: 64.1
click at [678, 284] on p "Comentario :" at bounding box center [697, 419] width 337 height 560
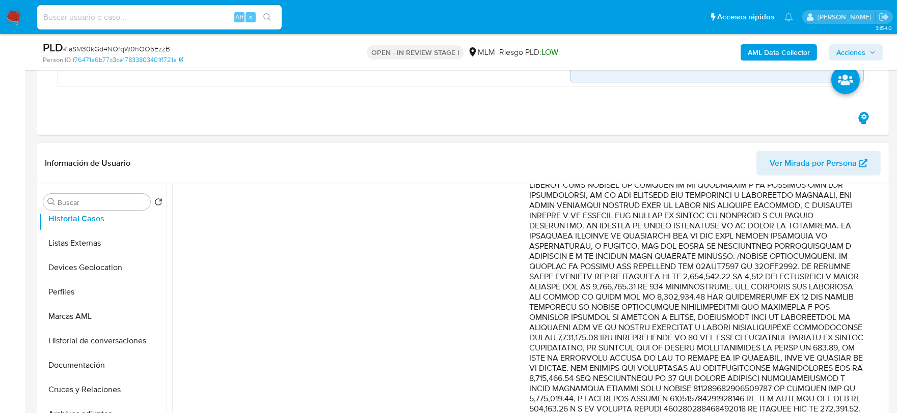
scroll to position [283, 0]
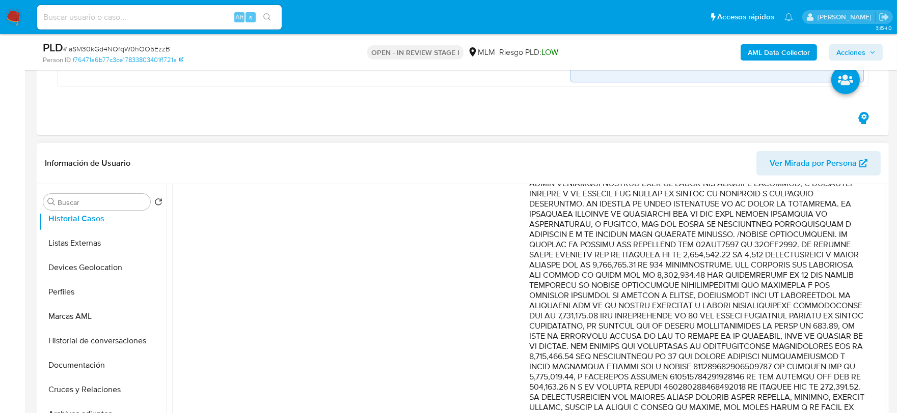
drag, startPoint x: 673, startPoint y: 251, endPoint x: 710, endPoint y: 301, distance: 62.3
click at [710, 301] on p "Comentario :" at bounding box center [697, 306] width 337 height 560
click at [710, 307] on p "Comentario :" at bounding box center [697, 306] width 337 height 560
drag, startPoint x: 717, startPoint y: 307, endPoint x: 678, endPoint y: 308, distance: 38.7
click at [678, 308] on p "Comentario :" at bounding box center [697, 306] width 337 height 560
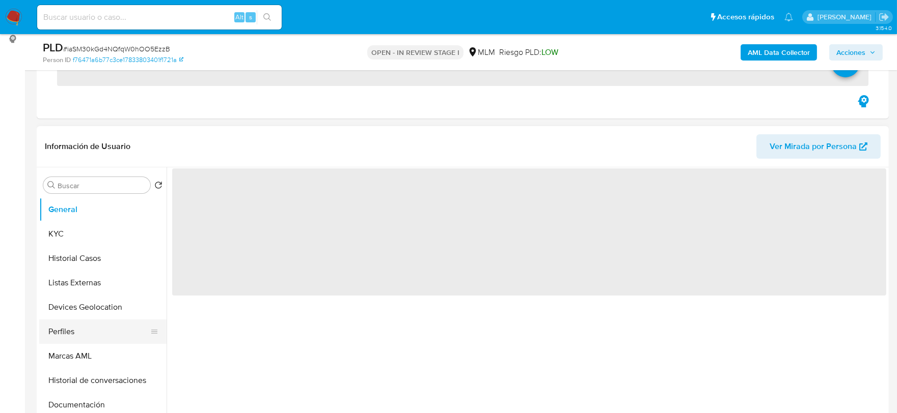
scroll to position [170, 0]
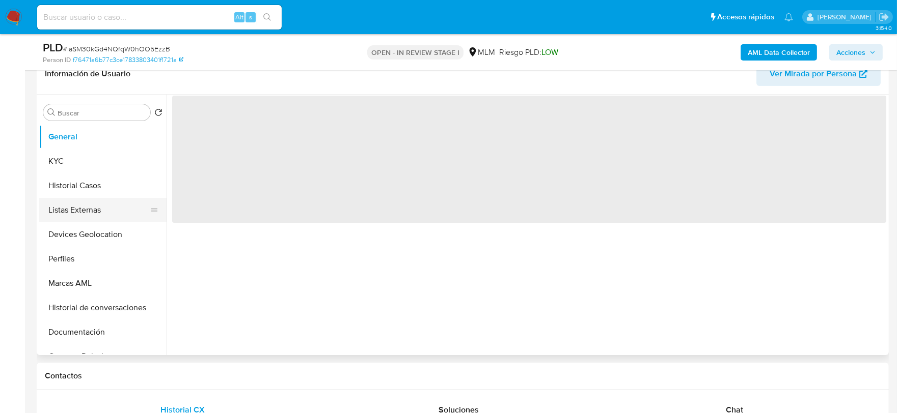
click at [69, 201] on button "Listas Externas" at bounding box center [98, 210] width 119 height 24
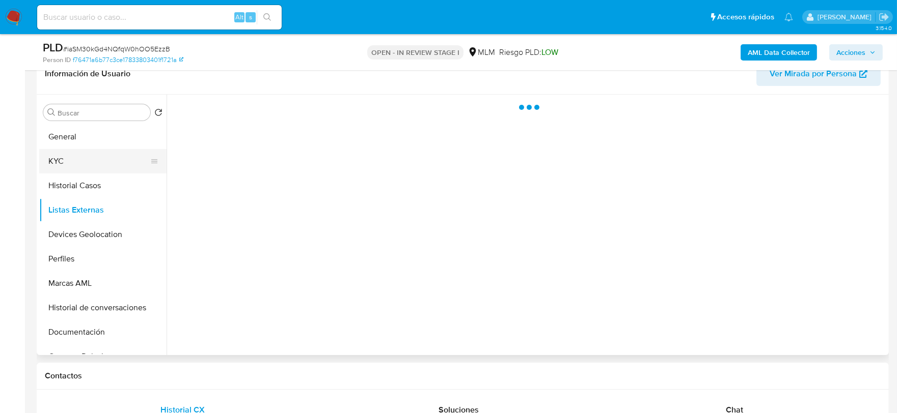
click at [54, 163] on button "KYC" at bounding box center [98, 161] width 119 height 24
select select "10"
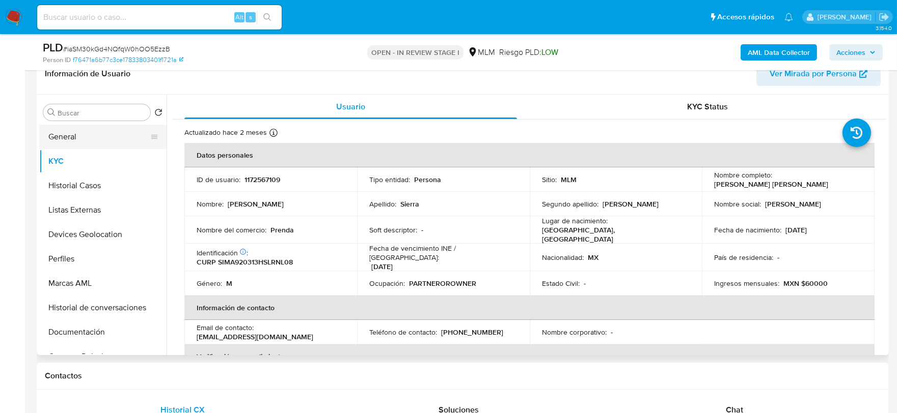
click at [57, 139] on button "General" at bounding box center [98, 137] width 119 height 24
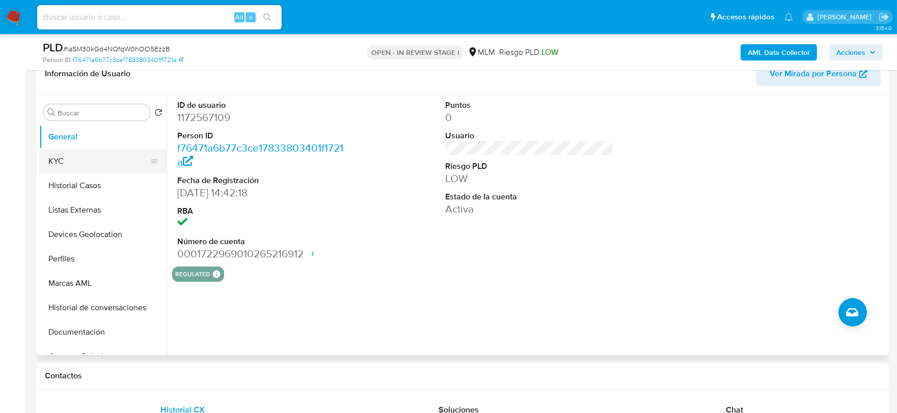
click at [74, 167] on button "KYC" at bounding box center [98, 161] width 119 height 24
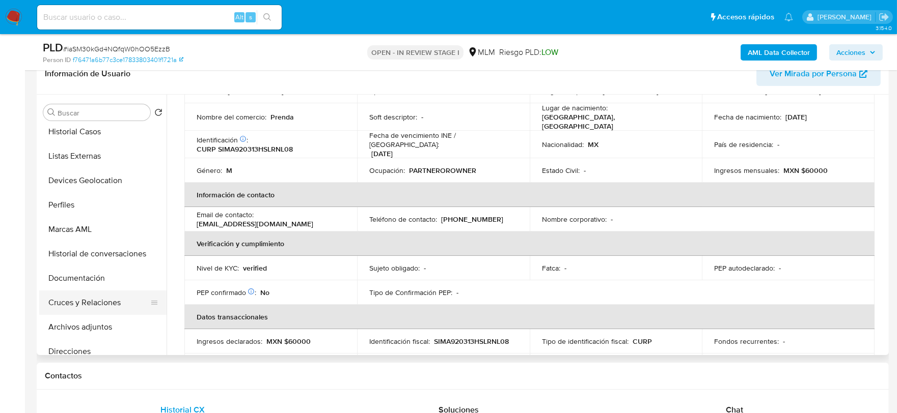
scroll to position [57, 0]
click at [83, 347] on button "Direcciones" at bounding box center [98, 349] width 119 height 24
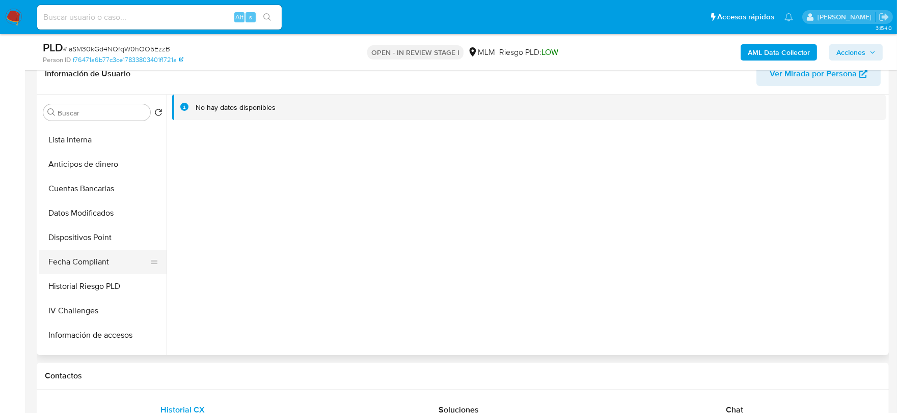
scroll to position [339, 0]
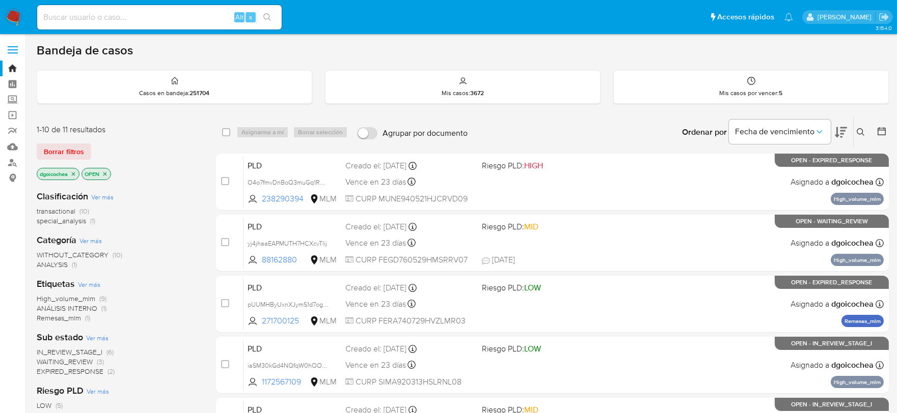
click at [63, 298] on span "High_volume_mlm" at bounding box center [66, 299] width 59 height 10
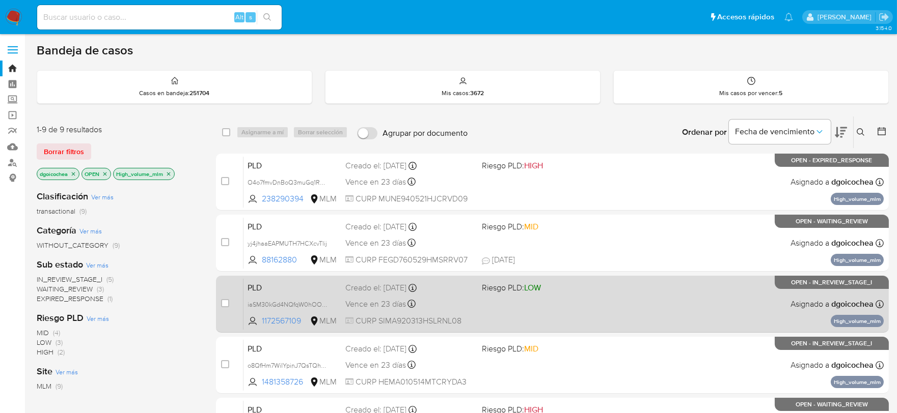
click at [260, 286] on span "PLD" at bounding box center [292, 287] width 90 height 13
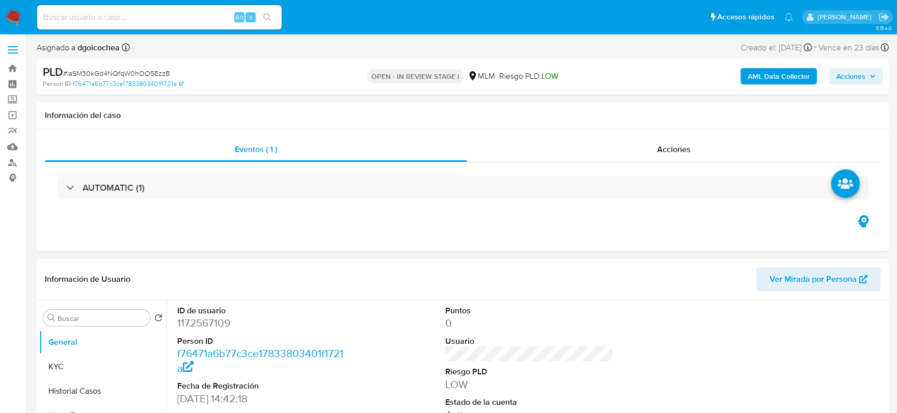
select select "10"
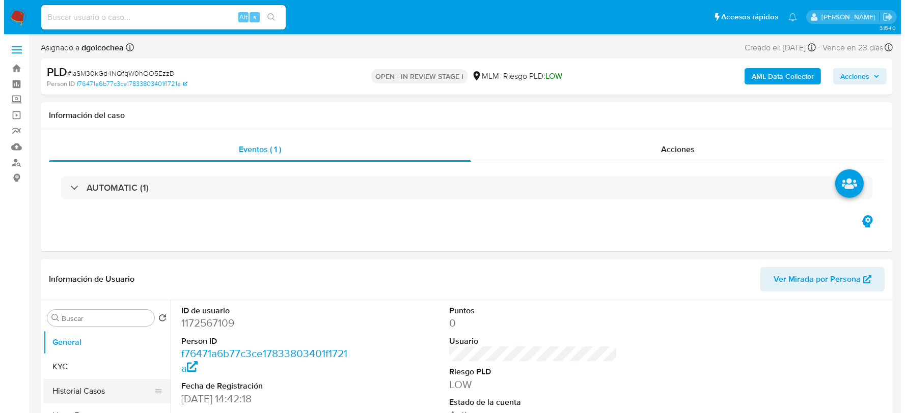
scroll to position [170, 0]
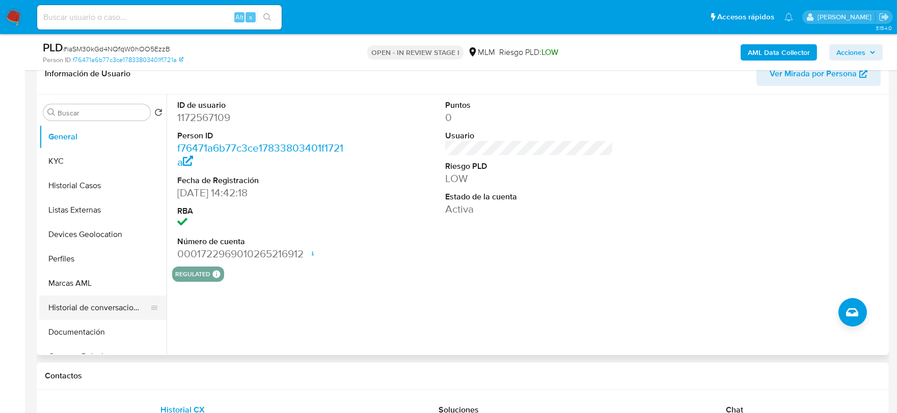
click at [107, 300] on button "Historial de conversaciones" at bounding box center [98, 308] width 119 height 24
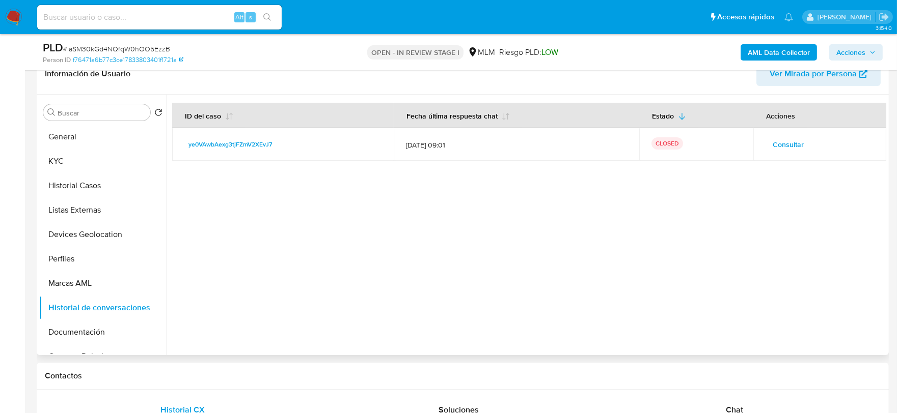
click at [796, 142] on span "Consultar" at bounding box center [787, 144] width 31 height 14
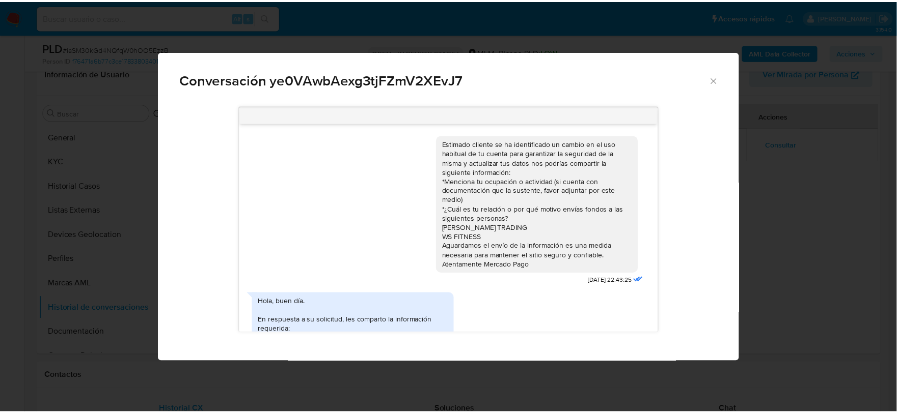
scroll to position [187, 0]
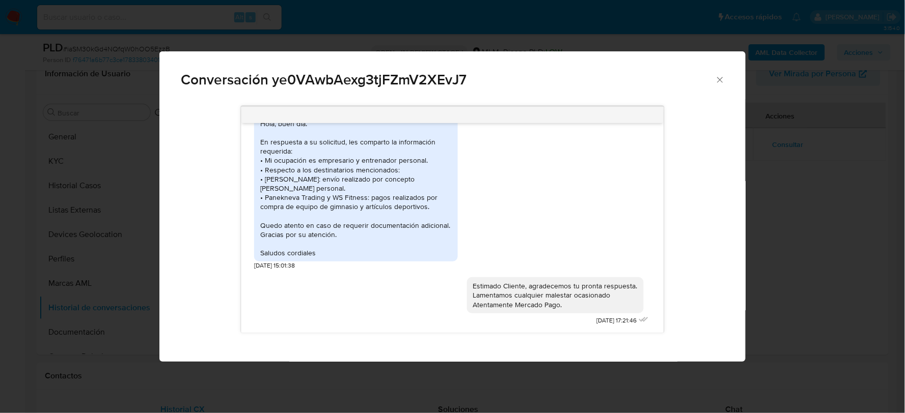
click at [721, 79] on icon "Cerrar" at bounding box center [720, 80] width 10 height 10
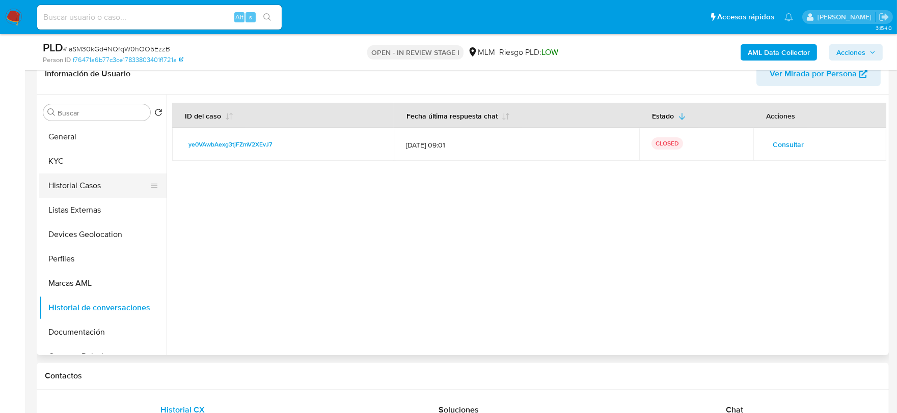
click at [85, 184] on button "Historial Casos" at bounding box center [98, 186] width 119 height 24
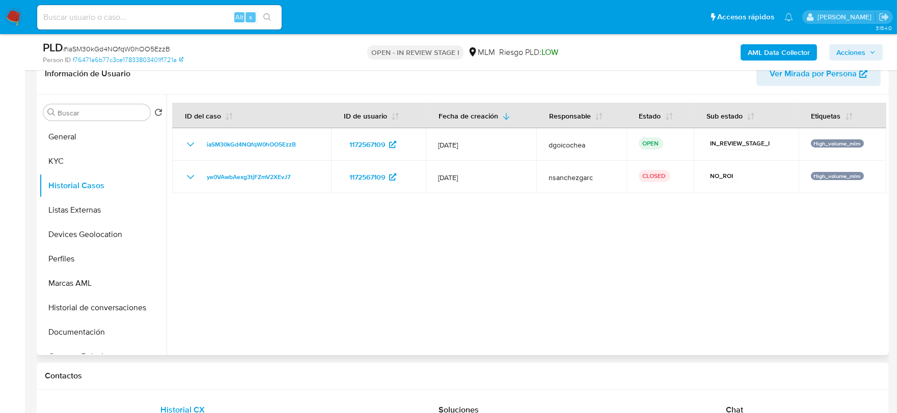
click at [654, 263] on div at bounding box center [526, 225] width 719 height 261
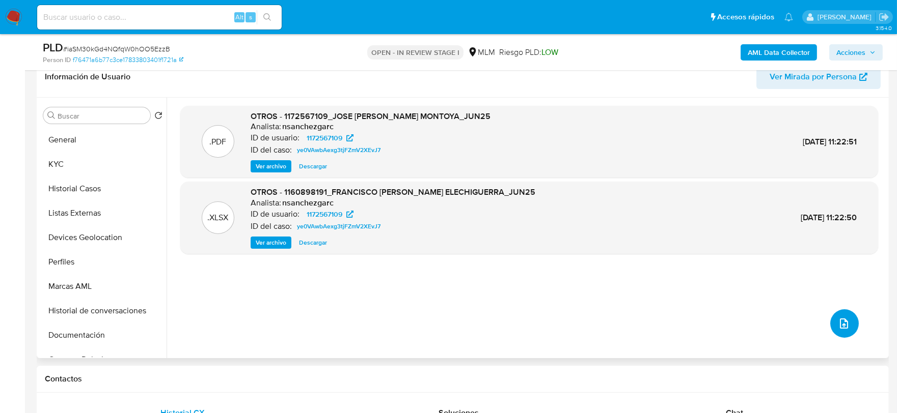
click at [830, 314] on button "upload-file" at bounding box center [844, 324] width 29 height 29
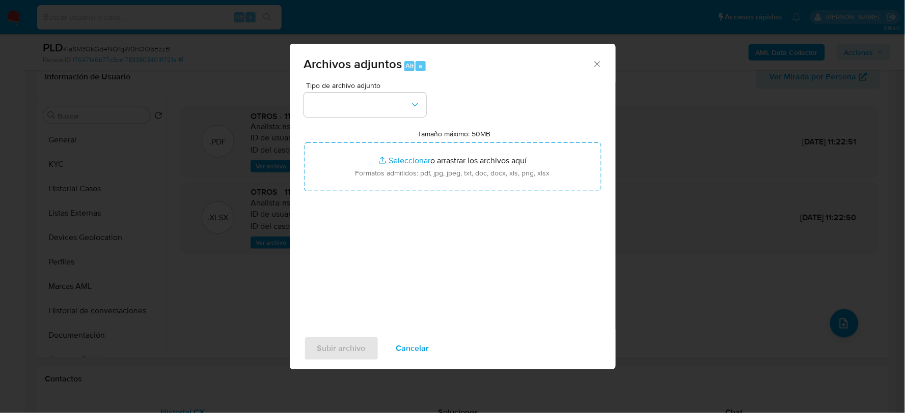
click at [362, 91] on div "Tipo de archivo adjunto" at bounding box center [365, 99] width 122 height 35
click at [369, 111] on button "button" at bounding box center [365, 105] width 122 height 24
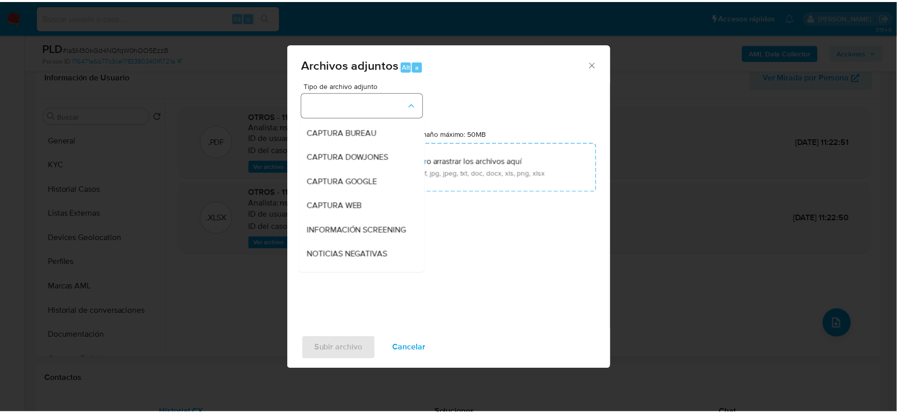
scroll to position [77, 0]
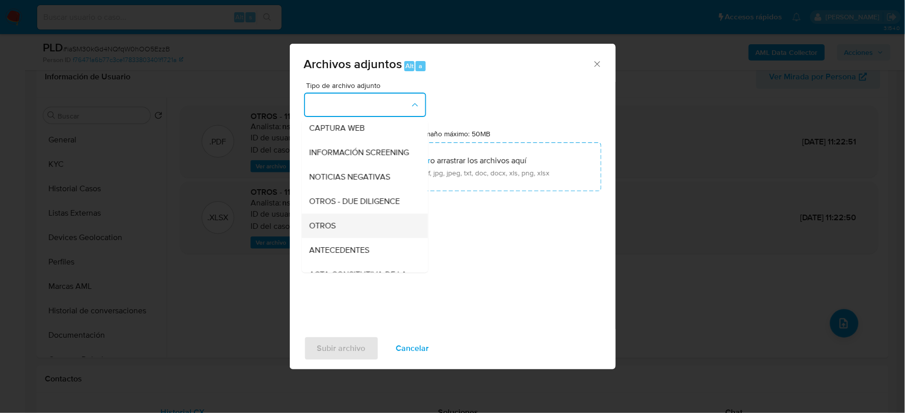
click at [358, 227] on div "OTROS" at bounding box center [362, 225] width 104 height 24
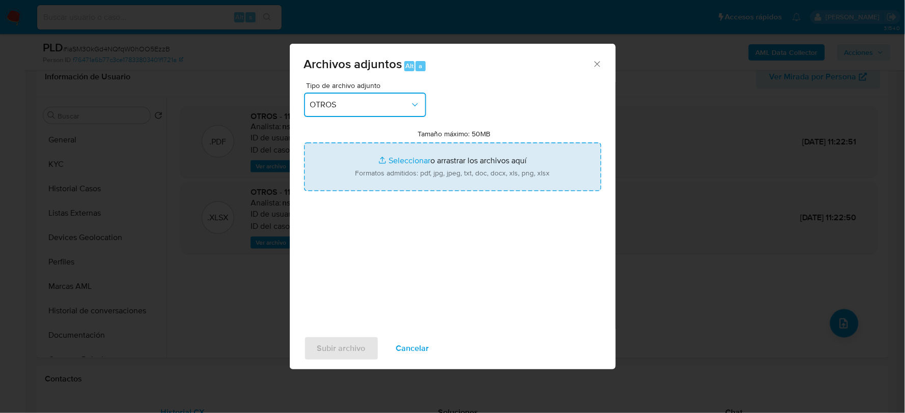
type input "C:\fakepath\1172567109_JOSE SIERRA_JUL2025.xlsx"
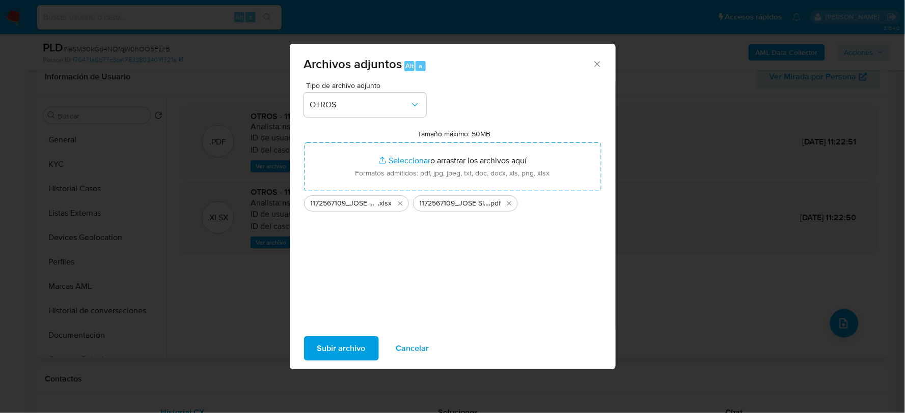
click at [352, 335] on div "Subir archivo Cancelar" at bounding box center [453, 348] width 326 height 39
click at [348, 338] on span "Subir archivo" at bounding box center [341, 349] width 48 height 22
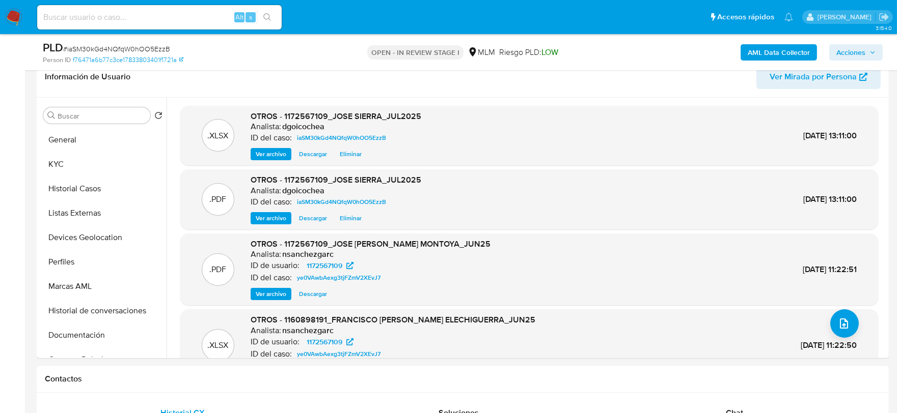
click at [863, 51] on span "Acciones" at bounding box center [850, 52] width 29 height 16
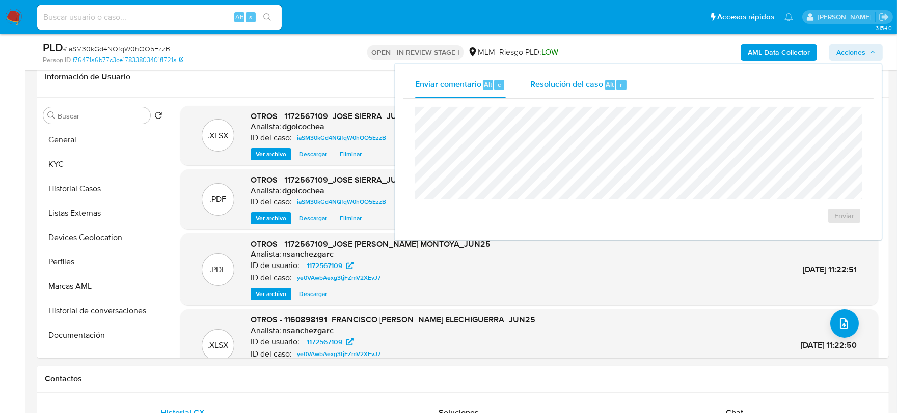
click at [558, 91] on div "Resolución del caso Alt r" at bounding box center [578, 85] width 97 height 26
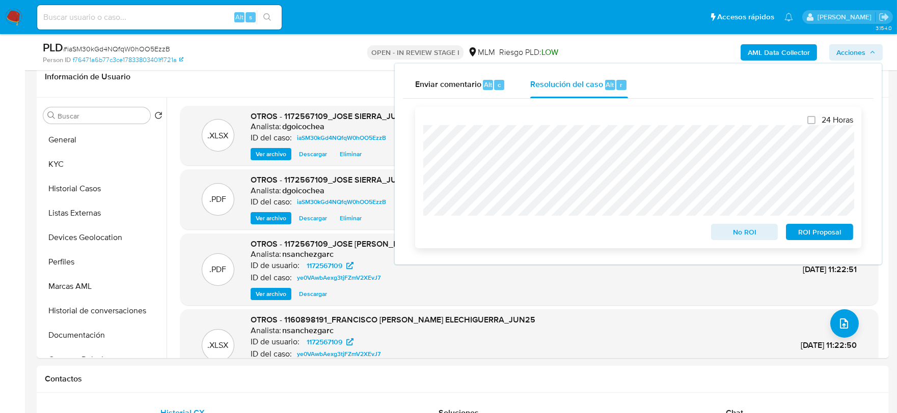
click at [765, 229] on span "No ROI" at bounding box center [744, 232] width 53 height 14
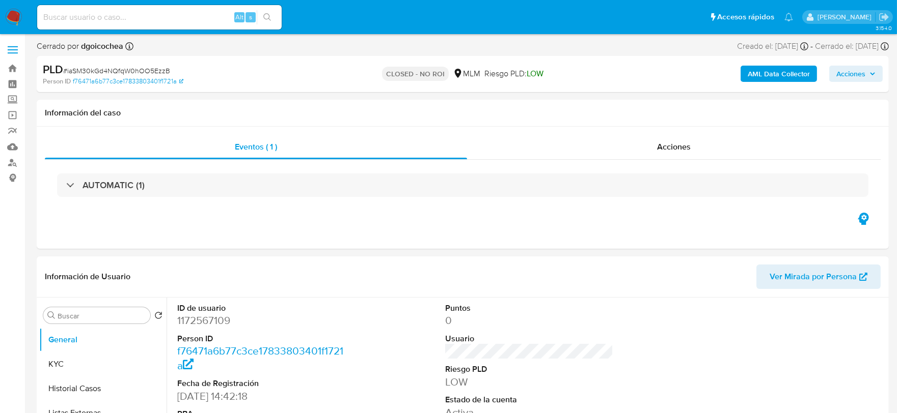
select select "10"
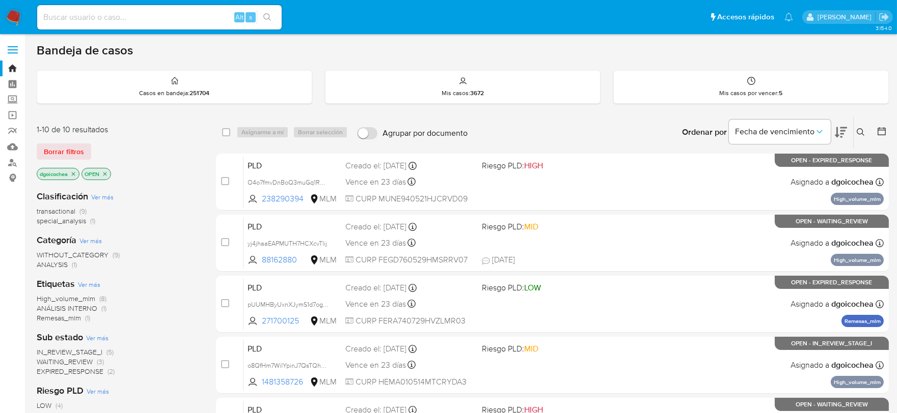
click at [82, 351] on span "IN_REVIEW_STAGE_I" at bounding box center [70, 352] width 66 height 10
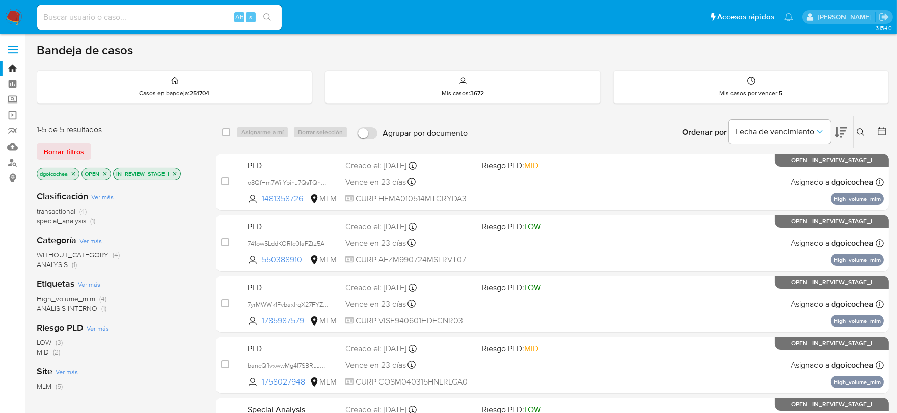
click at [860, 133] on icon at bounding box center [860, 132] width 8 height 8
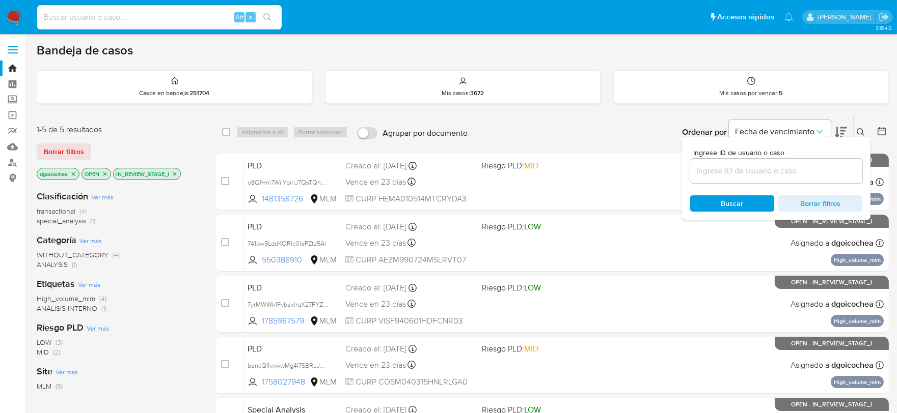
click at [780, 177] on input at bounding box center [776, 170] width 172 height 13
type input "731941839"
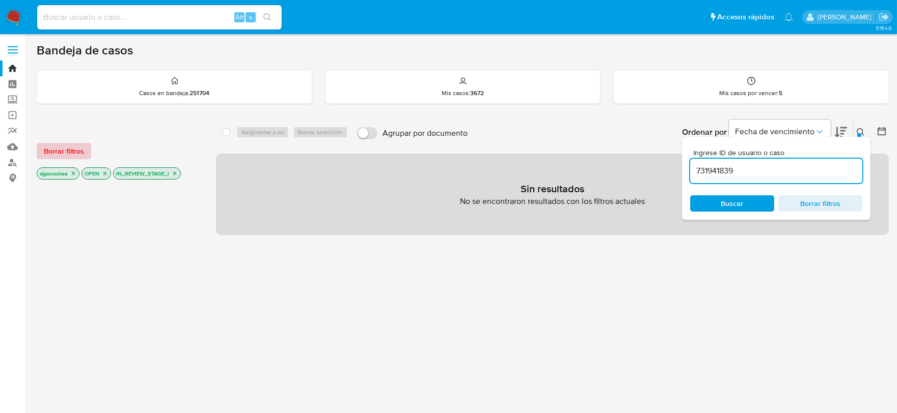
click at [74, 146] on span "Borrar filtros" at bounding box center [64, 151] width 40 height 14
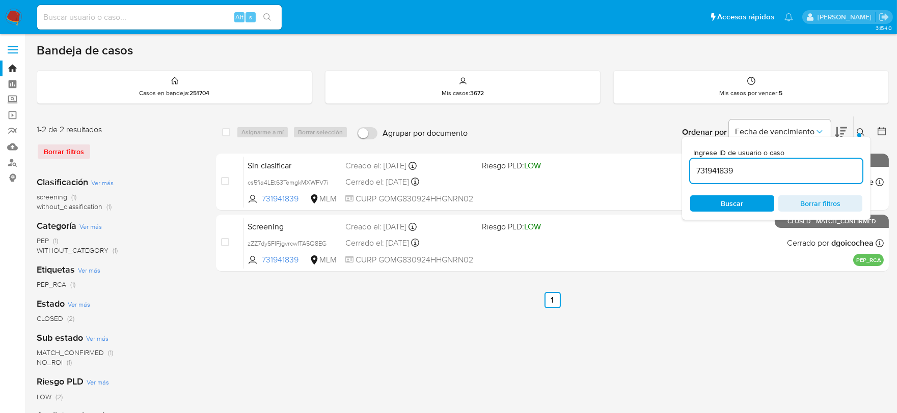
click at [859, 134] on div at bounding box center [859, 135] width 4 height 4
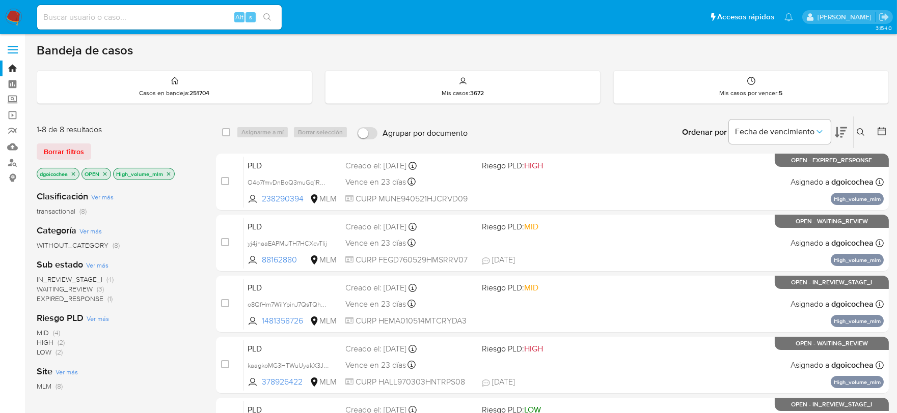
click at [78, 277] on span "IN_REVIEW_STAGE_I" at bounding box center [70, 279] width 66 height 10
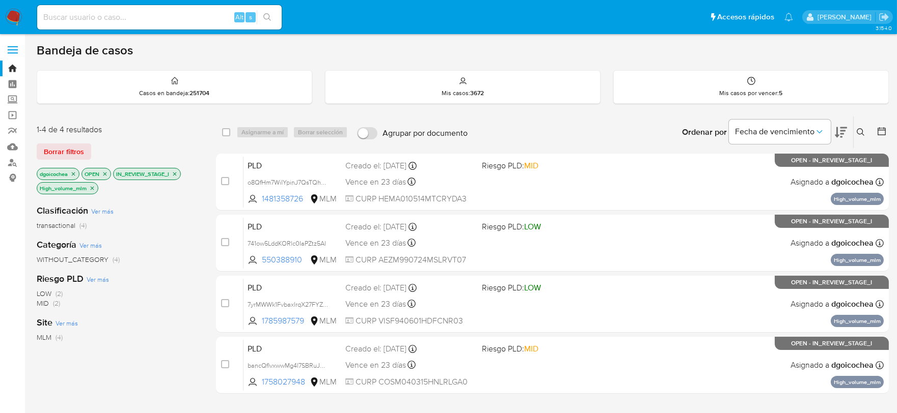
click at [857, 134] on icon at bounding box center [860, 132] width 8 height 8
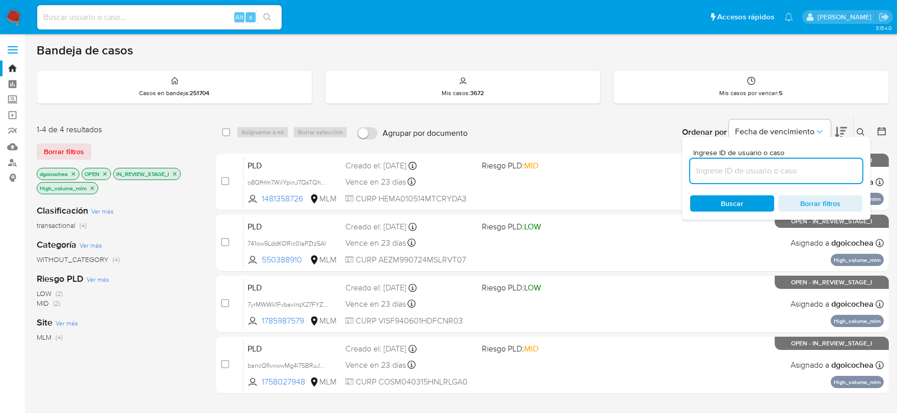
click at [798, 175] on input at bounding box center [776, 170] width 172 height 13
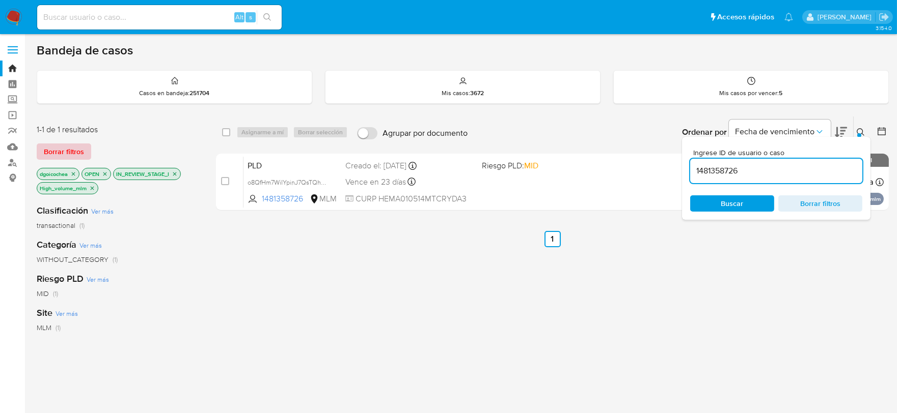
click at [78, 149] on span "Borrar filtros" at bounding box center [64, 152] width 40 height 14
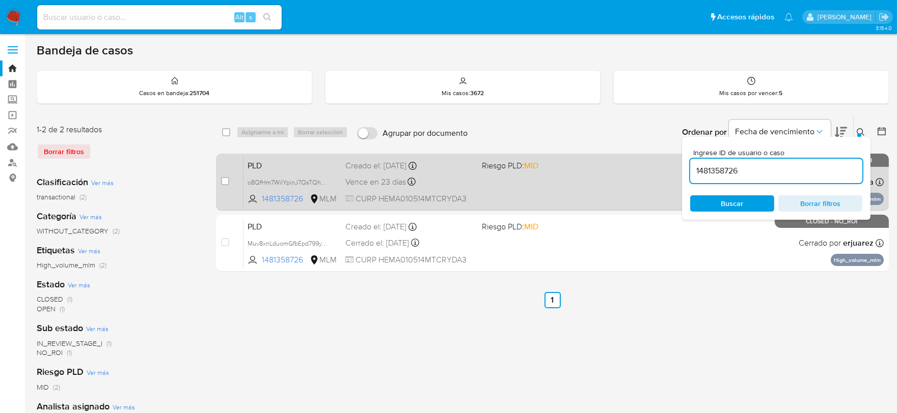
click at [251, 167] on span "PLD" at bounding box center [292, 164] width 90 height 13
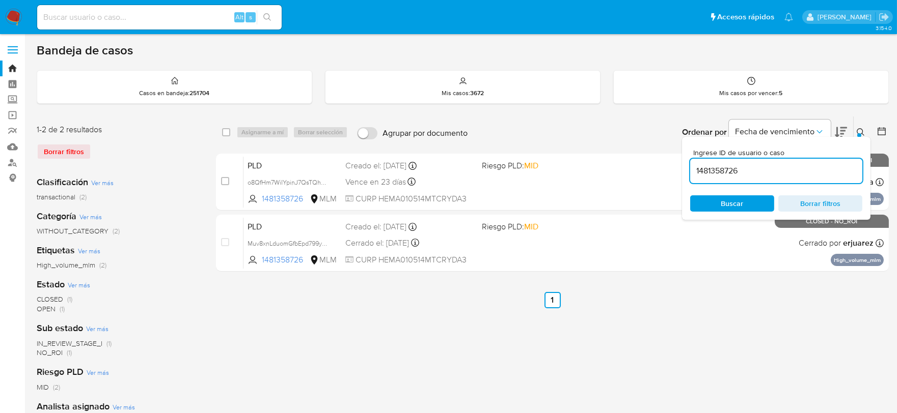
click at [716, 172] on input "1481358726" at bounding box center [776, 170] width 172 height 13
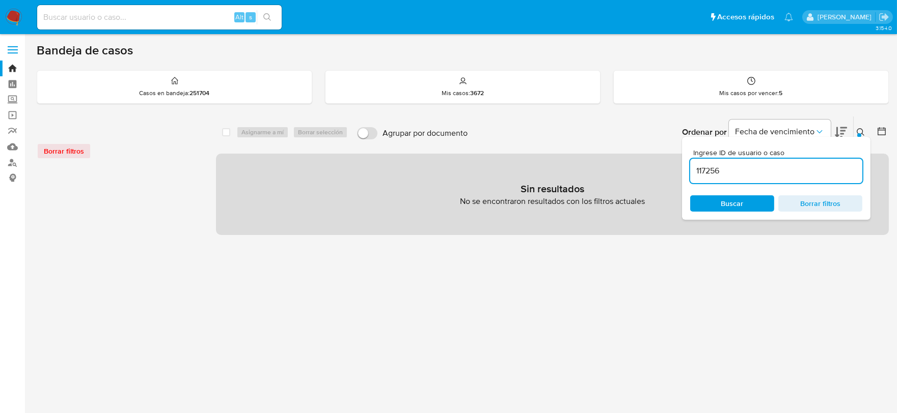
click at [724, 171] on input "117256" at bounding box center [776, 170] width 172 height 13
type input "1172567109"
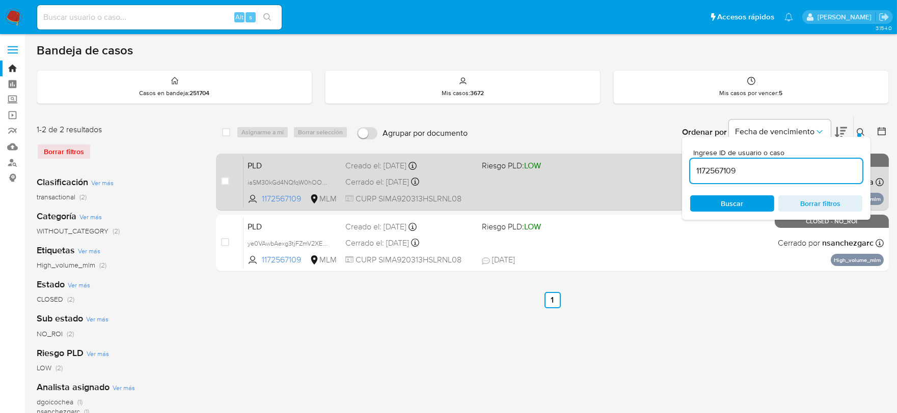
click at [259, 165] on span "PLD" at bounding box center [292, 164] width 90 height 13
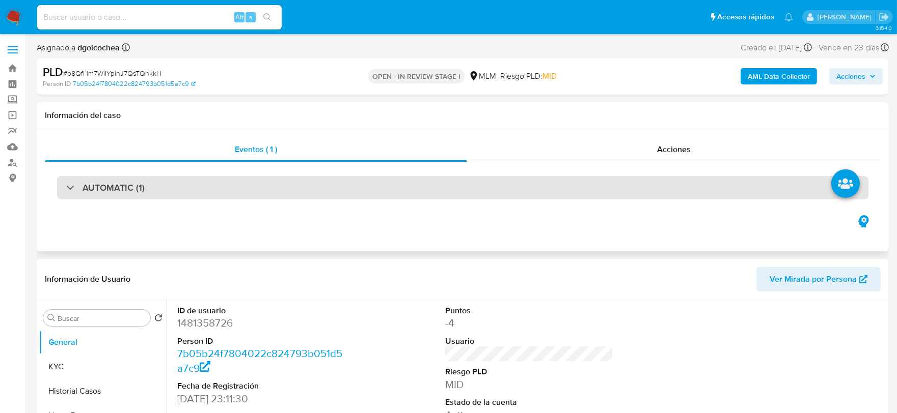
click at [125, 182] on h3 "AUTOMATIC (1)" at bounding box center [113, 187] width 62 height 11
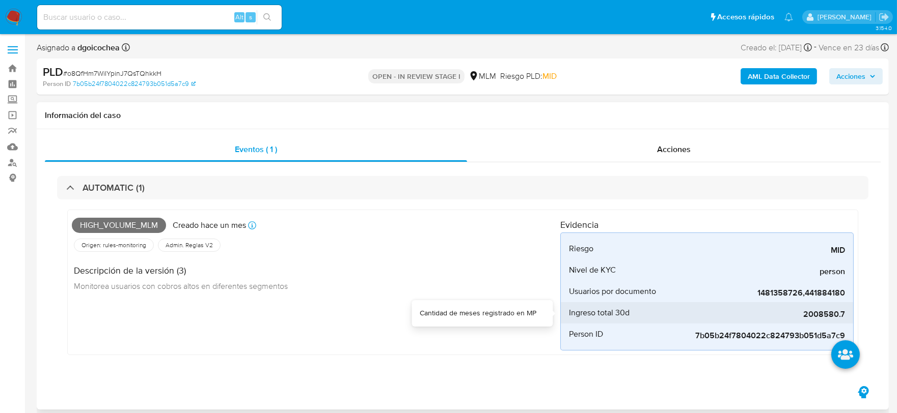
click at [820, 312] on span "2008580.7" at bounding box center [768, 315] width 153 height 10
select select "10"
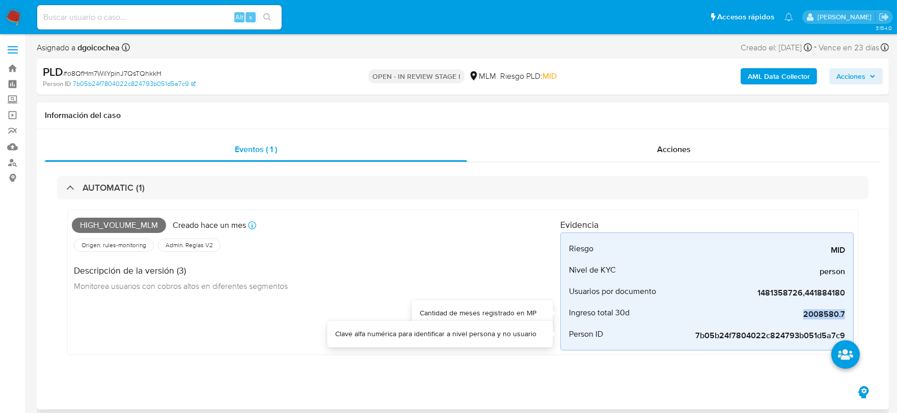
copy span "2008580.7"
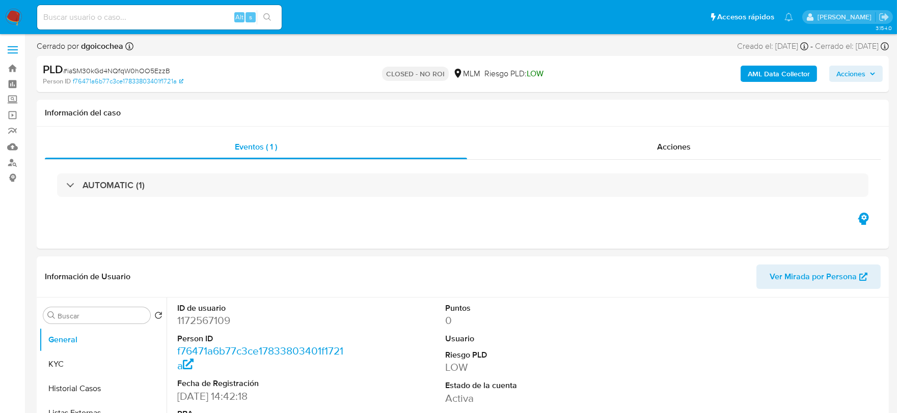
click at [859, 66] on span "Acciones" at bounding box center [850, 74] width 29 height 16
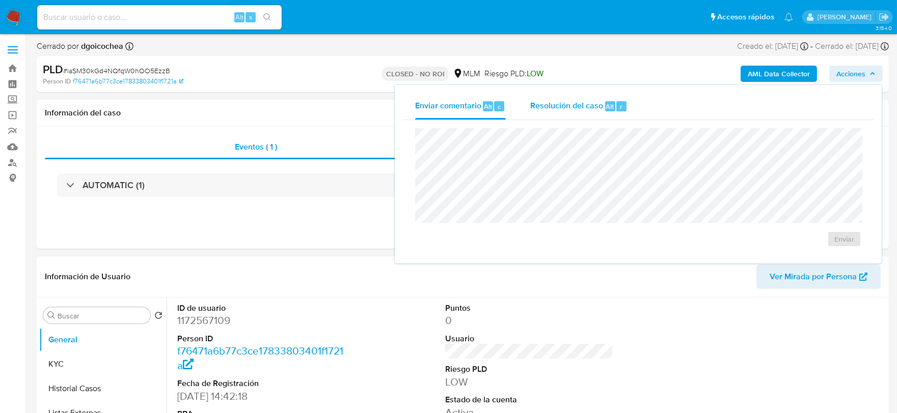
select select "10"
click at [844, 236] on span "Enviar" at bounding box center [844, 239] width 20 height 14
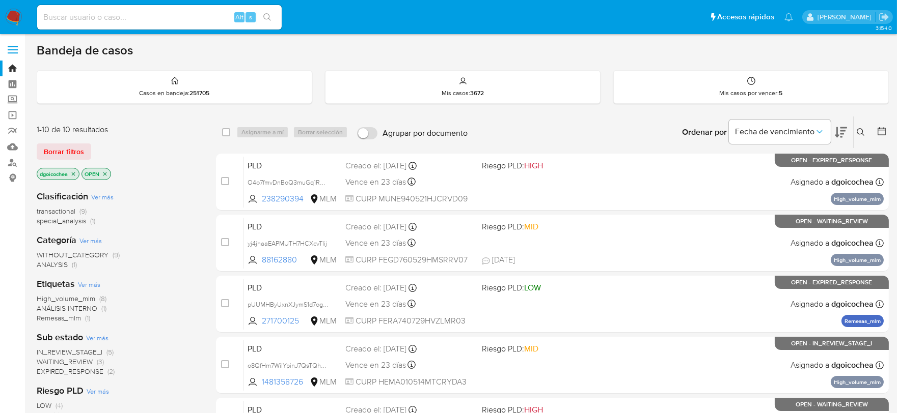
click at [71, 295] on span "High_volume_mlm" at bounding box center [66, 299] width 59 height 10
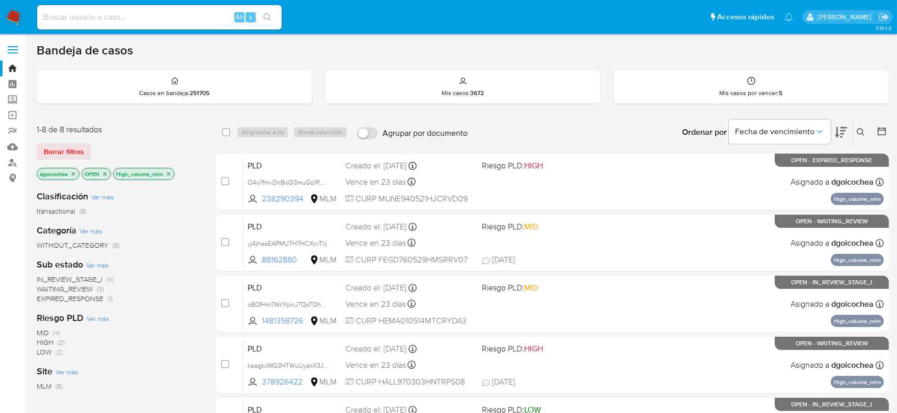
click at [76, 278] on span "IN_REVIEW_STAGE_I" at bounding box center [70, 279] width 66 height 10
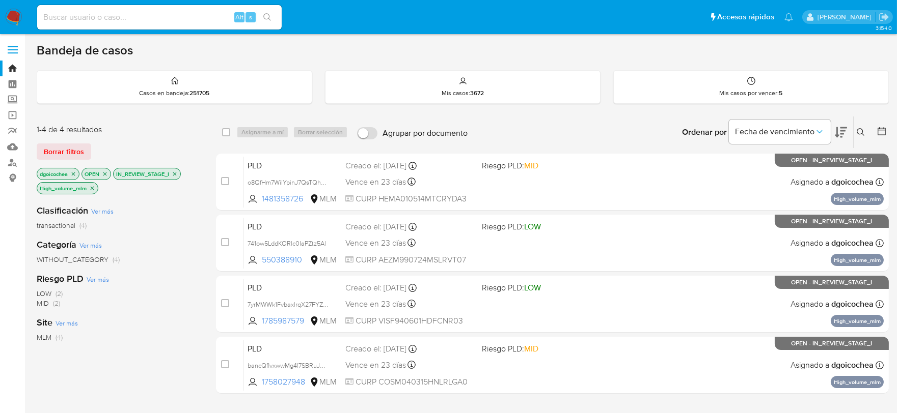
scroll to position [57, 0]
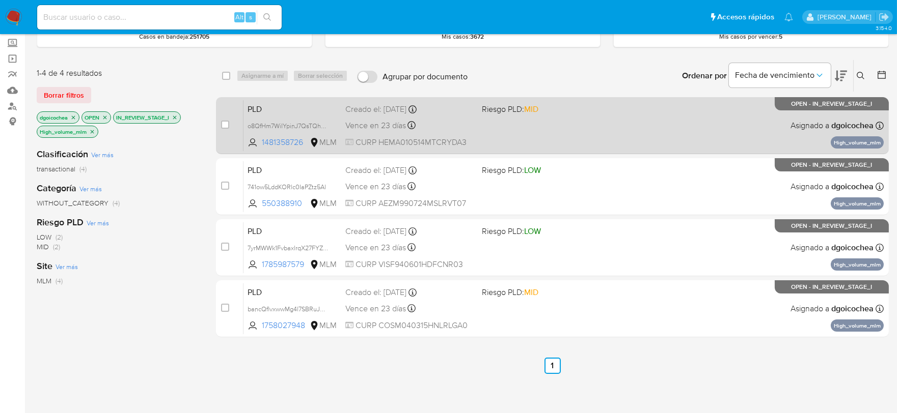
click at [259, 109] on span "PLD" at bounding box center [292, 108] width 90 height 13
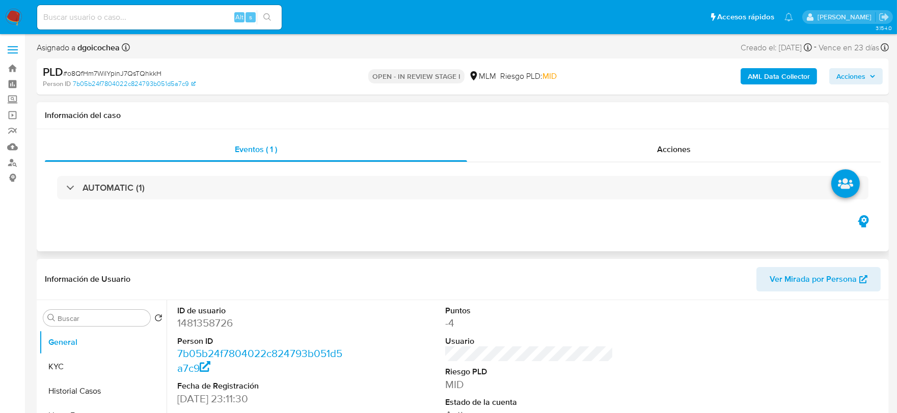
select select "10"
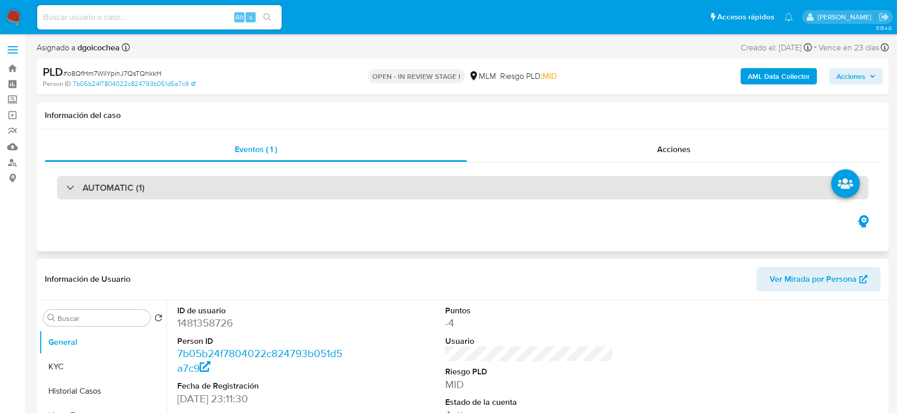
click at [94, 176] on div "AUTOMATIC (1)" at bounding box center [462, 187] width 811 height 23
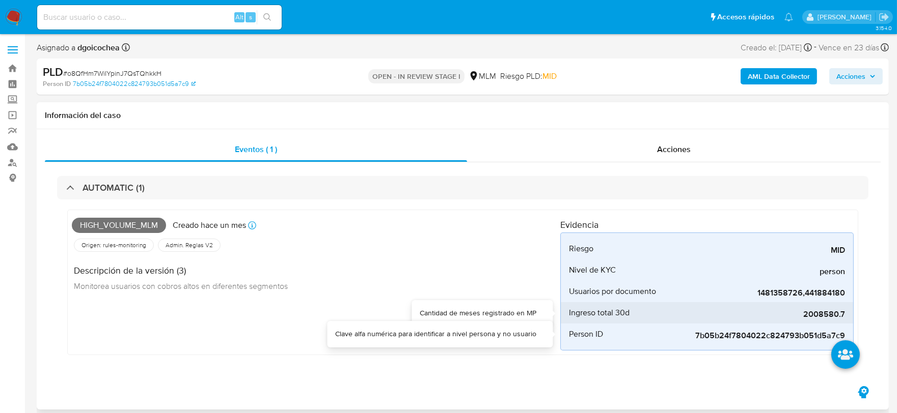
click at [829, 319] on span "2008580.7" at bounding box center [768, 315] width 153 height 10
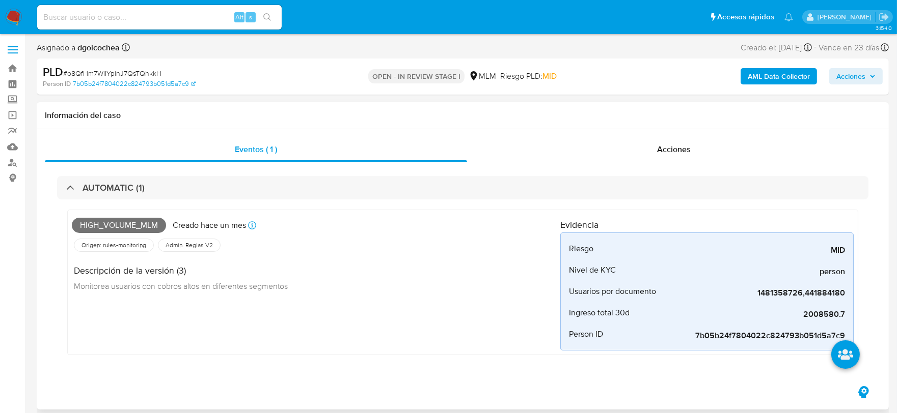
drag, startPoint x: 289, startPoint y: 331, endPoint x: 177, endPoint y: 331, distance: 112.5
click at [289, 331] on div "High_volume_mlm Creado hace un mes Creado: 12/07/2025 03:05:22 Origen: rules-mo…" at bounding box center [316, 282] width 488 height 136
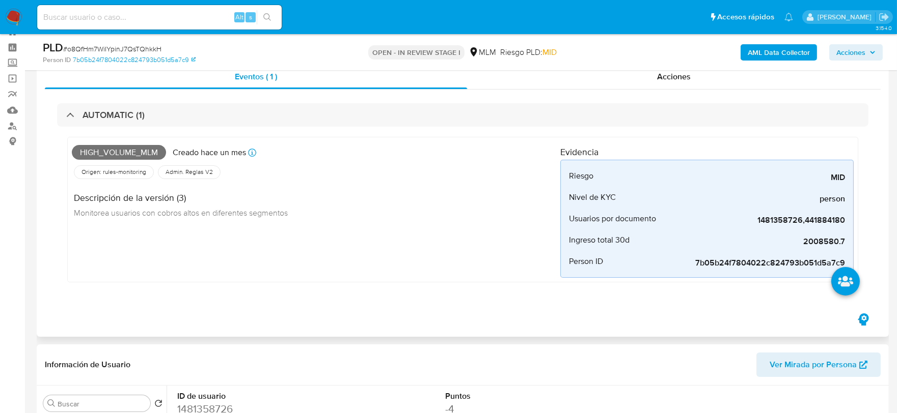
scroll to position [57, 0]
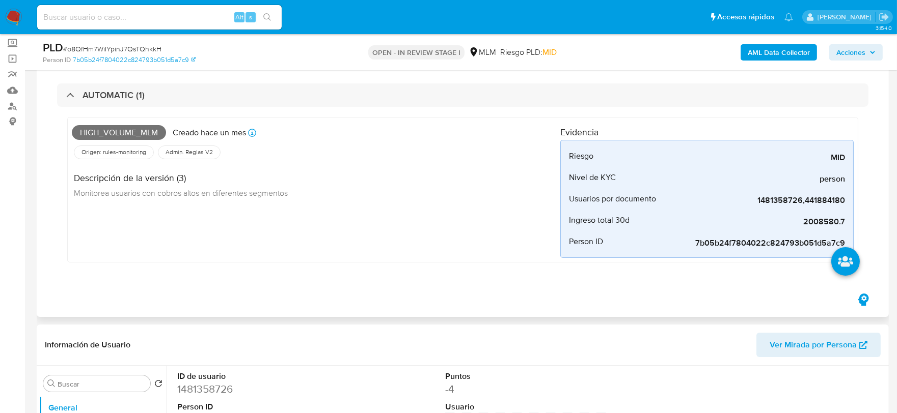
click at [456, 224] on div "High_volume_mlm Creado hace un mes Creado: 12/07/2025 03:05:22 Origen: rules-mo…" at bounding box center [316, 190] width 488 height 136
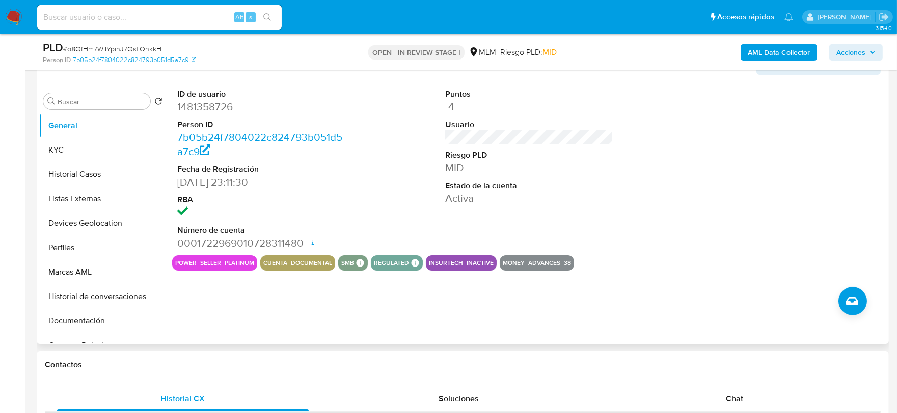
scroll to position [283, 0]
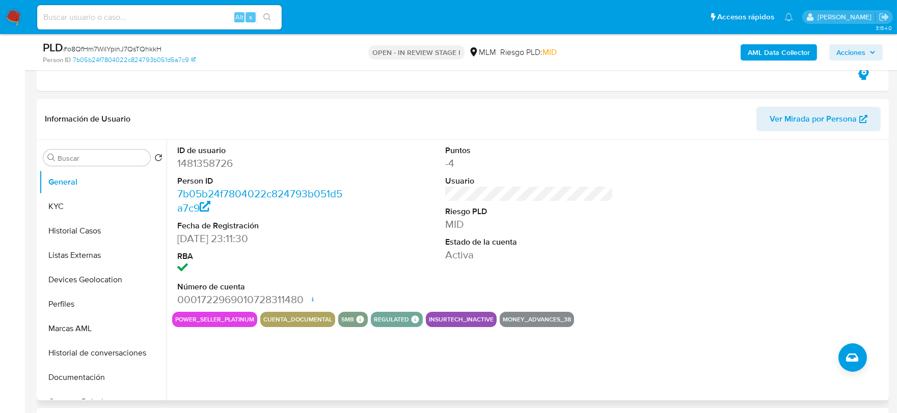
click at [673, 251] on div "ID de usuario 1481358726 Person ID 7b05b24f7804022c824793b051d5a7c9 Fecha de Re…" at bounding box center [529, 226] width 714 height 172
click at [102, 209] on button "KYC" at bounding box center [98, 207] width 119 height 24
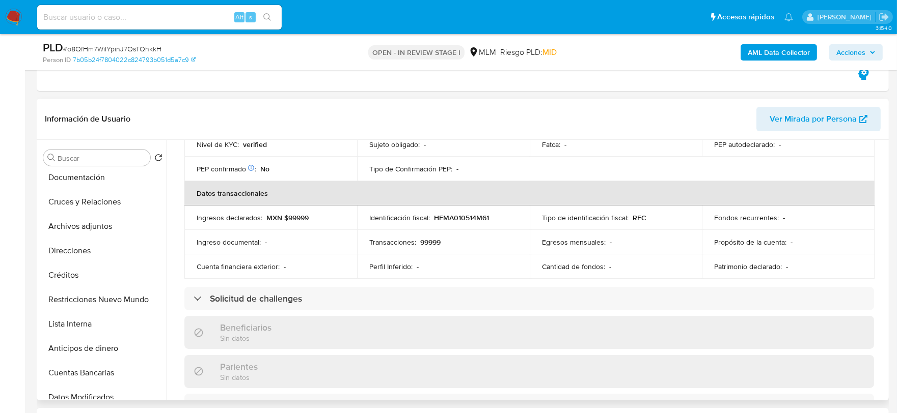
scroll to position [339, 0]
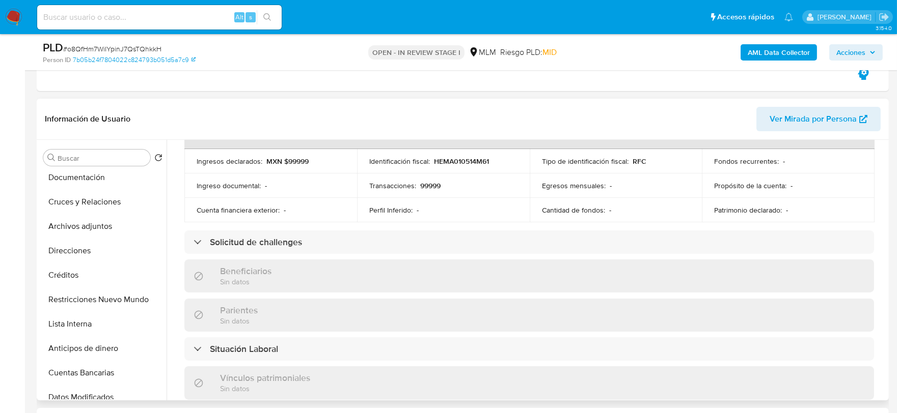
click at [169, 211] on div "Usuario KYC Status Actualizado hace un mes Creado: 14/09/2023 22:11:31 Actualiz…" at bounding box center [526, 270] width 719 height 261
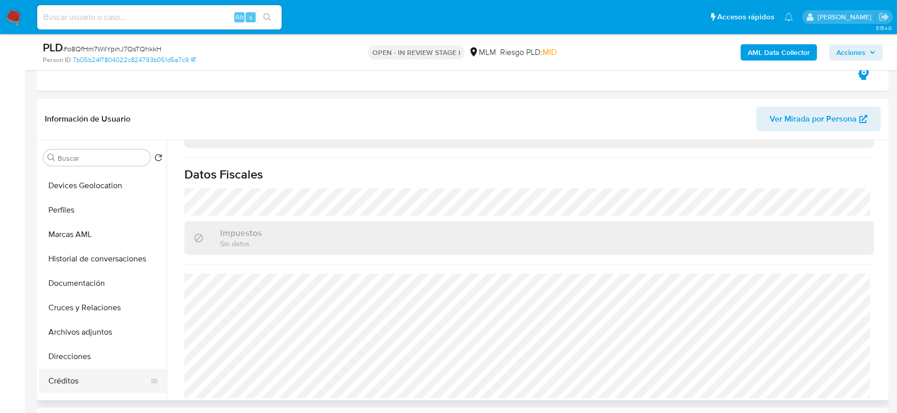
scroll to position [0, 0]
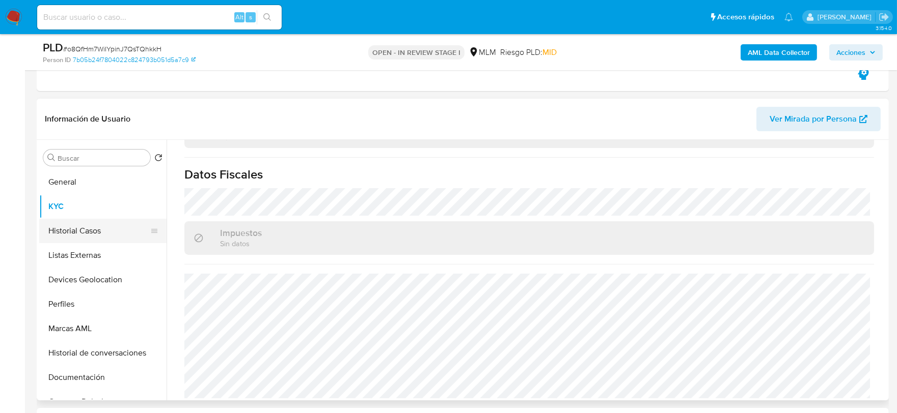
click at [74, 220] on button "Historial Casos" at bounding box center [98, 231] width 119 height 24
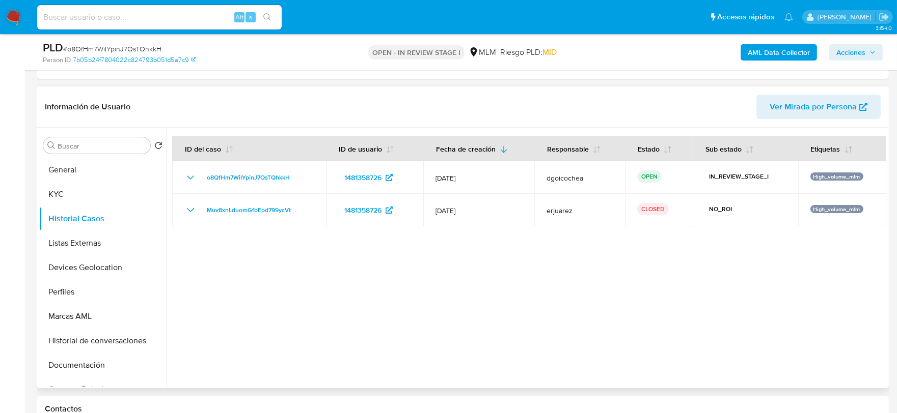
click at [446, 309] on div at bounding box center [526, 258] width 719 height 261
click at [75, 240] on button "Listas Externas" at bounding box center [98, 243] width 119 height 24
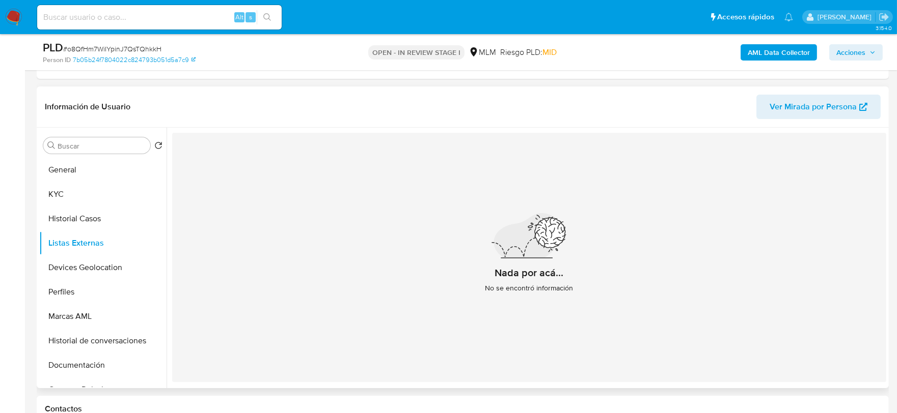
click at [382, 285] on div "Nada por acá... No se encontró información" at bounding box center [529, 258] width 714 height 250
click at [85, 263] on button "Devices Geolocation" at bounding box center [98, 268] width 119 height 24
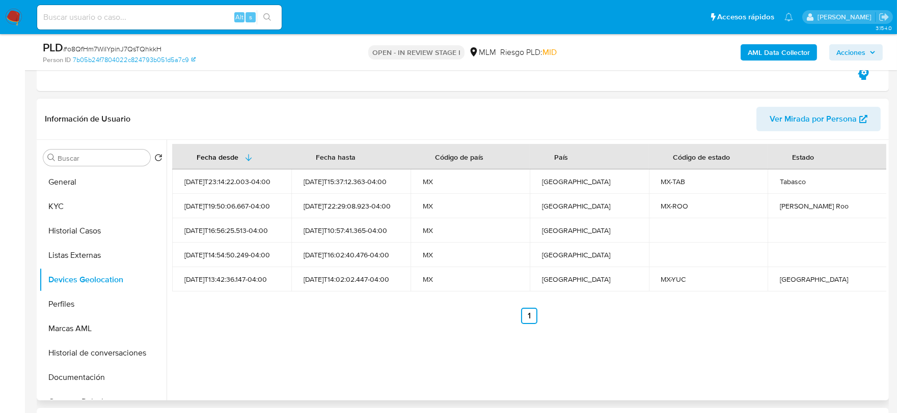
click at [447, 360] on div "Fecha desde Fecha hasta Código de país País Código de estado Estado 2023-09-14T…" at bounding box center [526, 270] width 719 height 261
click at [49, 301] on button "Perfiles" at bounding box center [98, 304] width 119 height 24
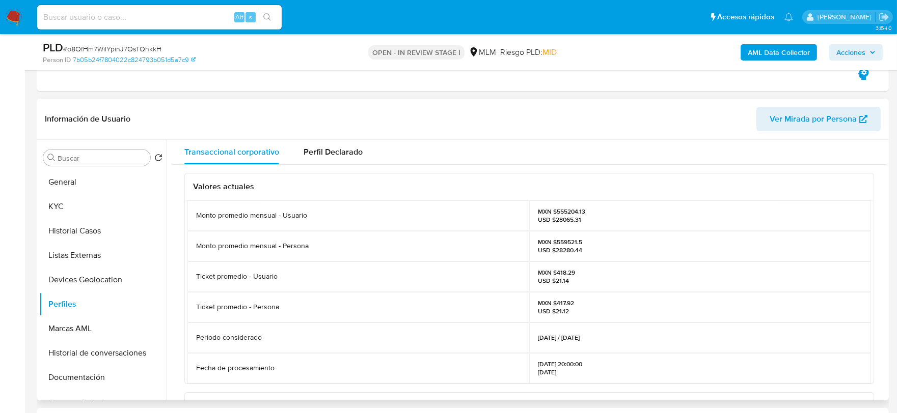
click at [175, 328] on div "Valores actuales Monto promedio mensual - Usuario MXN $555204.13 USD $28065.31 …" at bounding box center [529, 402] width 714 height 475
click at [113, 379] on button "Documentación" at bounding box center [98, 378] width 119 height 24
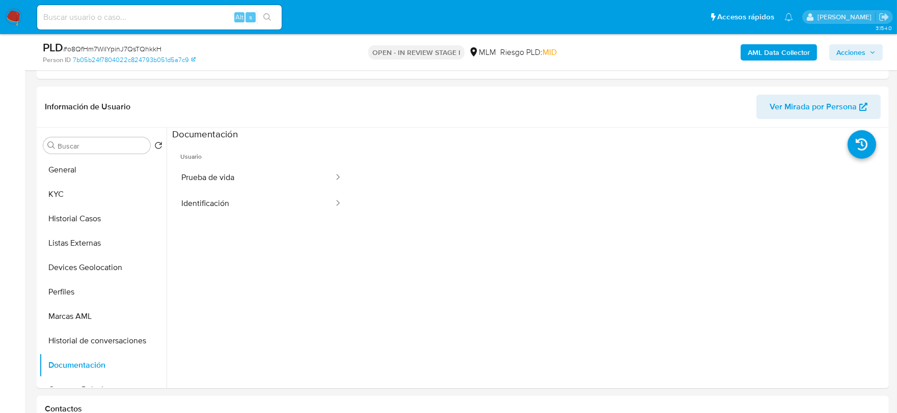
click at [247, 176] on button "Prueba de vida" at bounding box center [253, 178] width 162 height 26
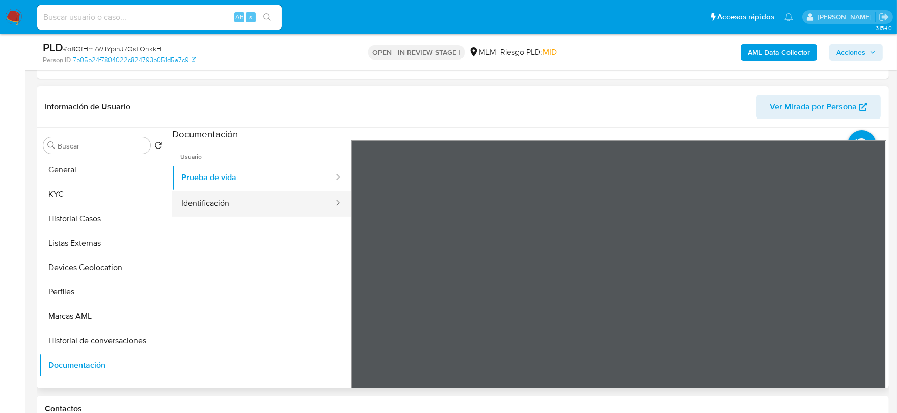
click at [218, 195] on button "Identificación" at bounding box center [253, 204] width 162 height 26
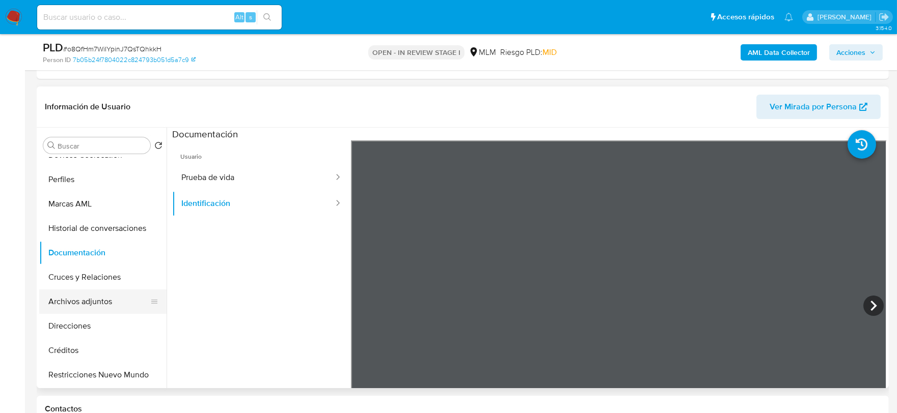
scroll to position [113, 0]
click at [113, 378] on button "Restricciones Nuevo Mundo" at bounding box center [98, 375] width 119 height 24
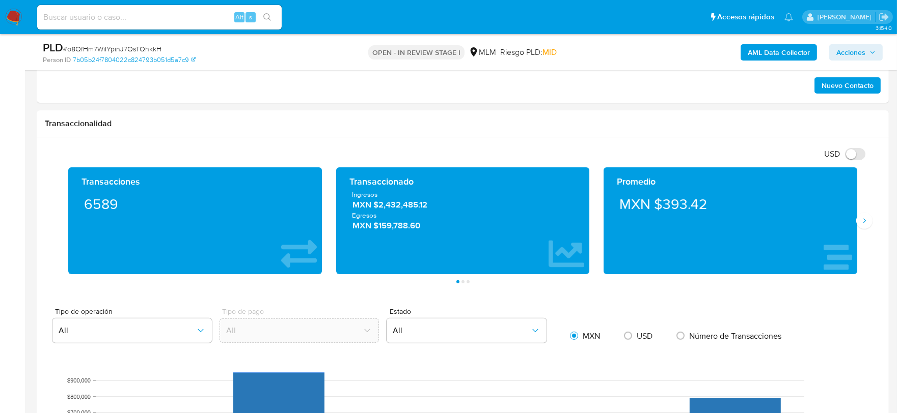
scroll to position [741, 0]
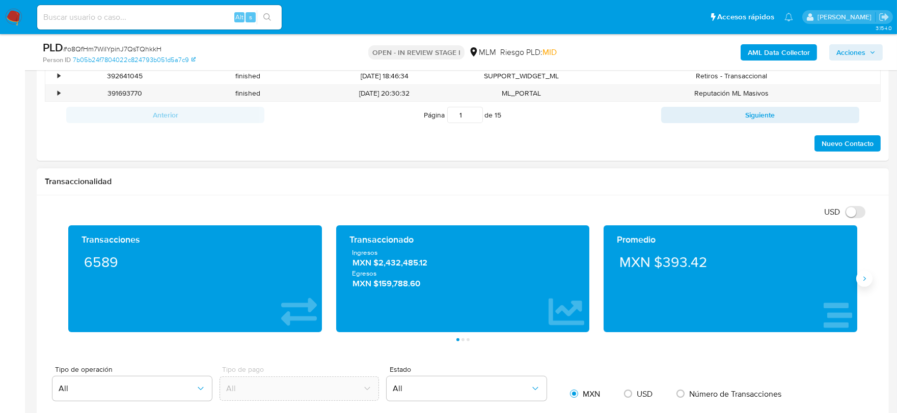
click at [863, 275] on button "Siguiente" at bounding box center [864, 279] width 16 height 16
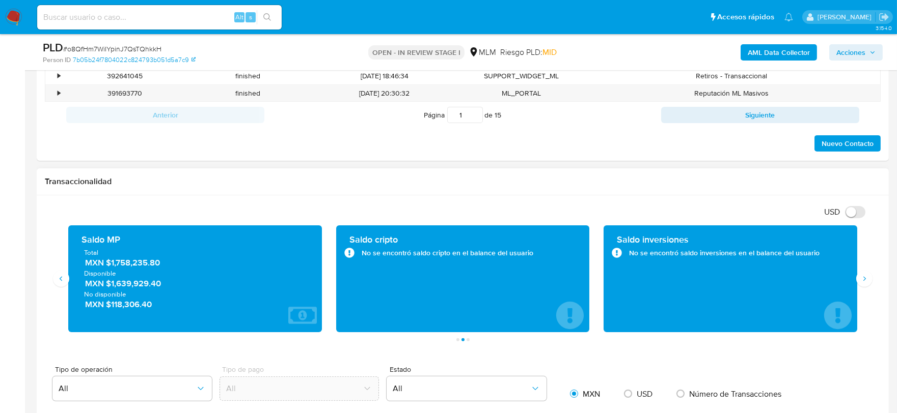
click at [393, 196] on div "Transaccionalidad" at bounding box center [463, 182] width 852 height 27
drag, startPoint x: 159, startPoint y: 266, endPoint x: 110, endPoint y: 266, distance: 48.9
click at [110, 266] on span "MXN $1,758,235.80" at bounding box center [195, 263] width 221 height 12
click at [158, 271] on span "Disponible" at bounding box center [195, 273] width 222 height 9
drag, startPoint x: 164, startPoint y: 266, endPoint x: 109, endPoint y: 267, distance: 54.5
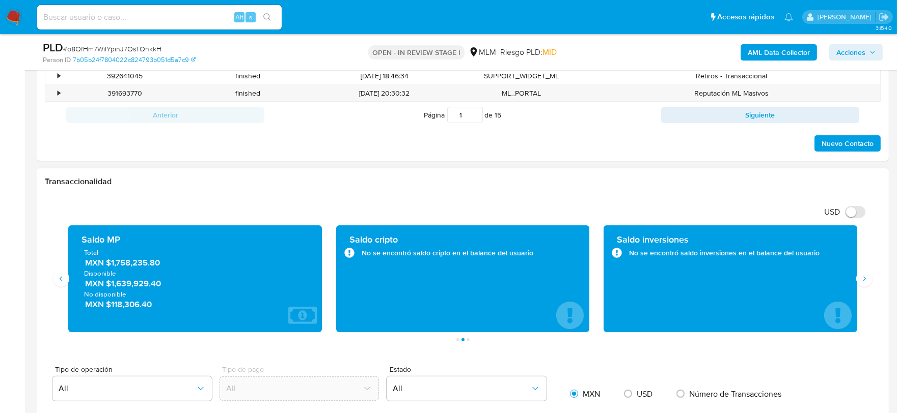
click at [109, 267] on span "MXN $1,758,235.80" at bounding box center [195, 263] width 221 height 12
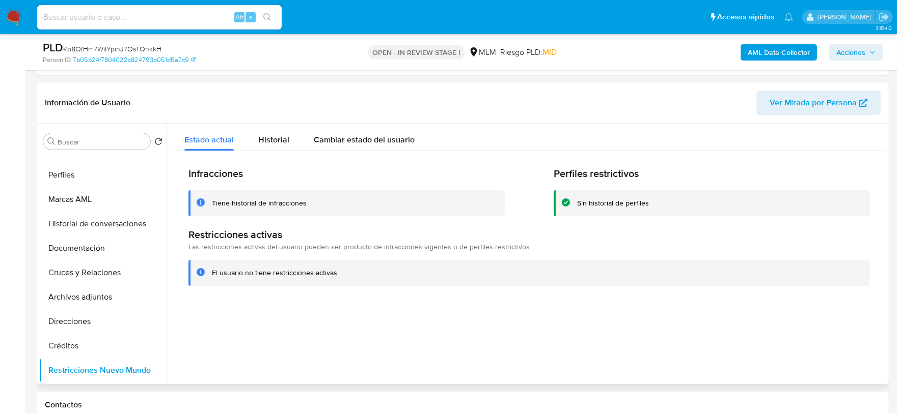
scroll to position [119, 0]
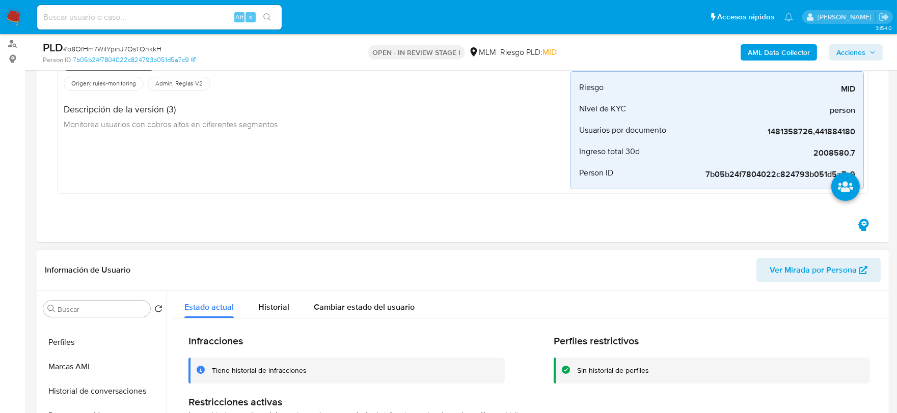
click at [486, 252] on div "Información de Usuario Ver Mirada por Persona" at bounding box center [463, 270] width 852 height 41
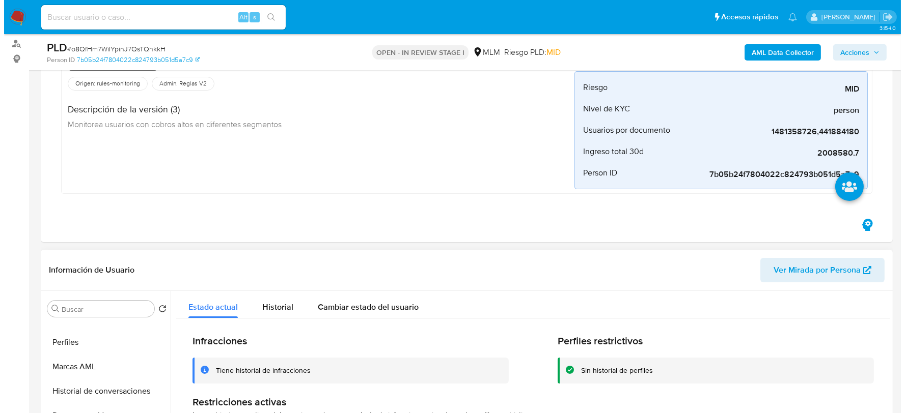
scroll to position [313, 0]
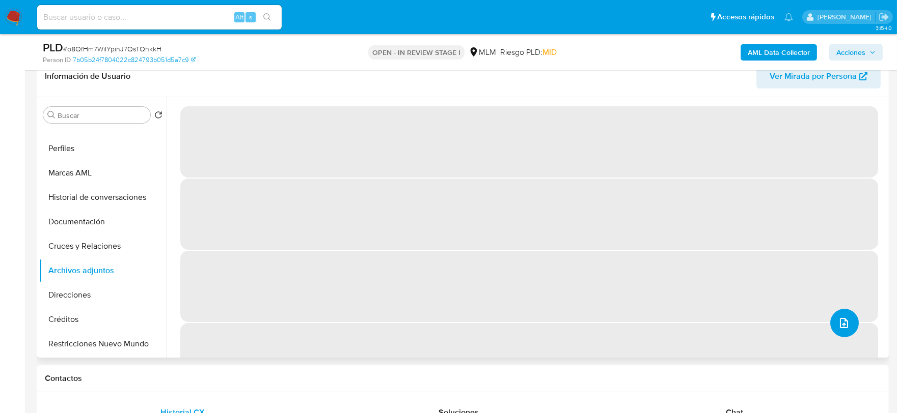
click at [840, 323] on icon "upload-file" at bounding box center [844, 323] width 8 height 10
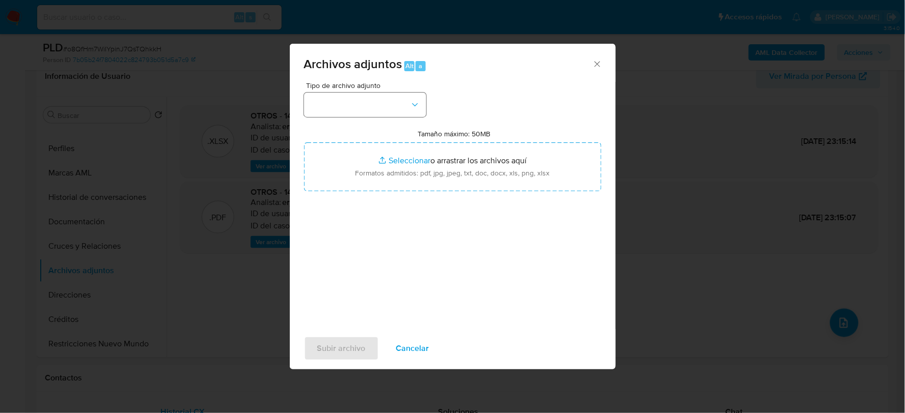
click at [364, 90] on div "Tipo de archivo adjunto" at bounding box center [365, 99] width 122 height 35
click at [365, 97] on button "button" at bounding box center [365, 105] width 122 height 24
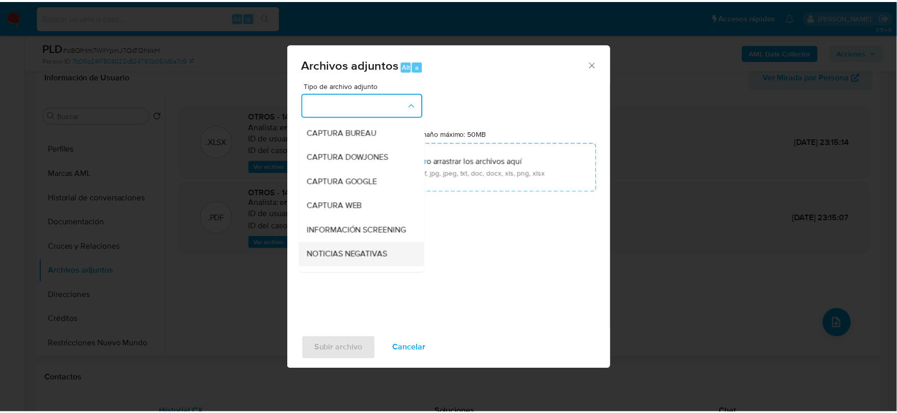
scroll to position [77, 0]
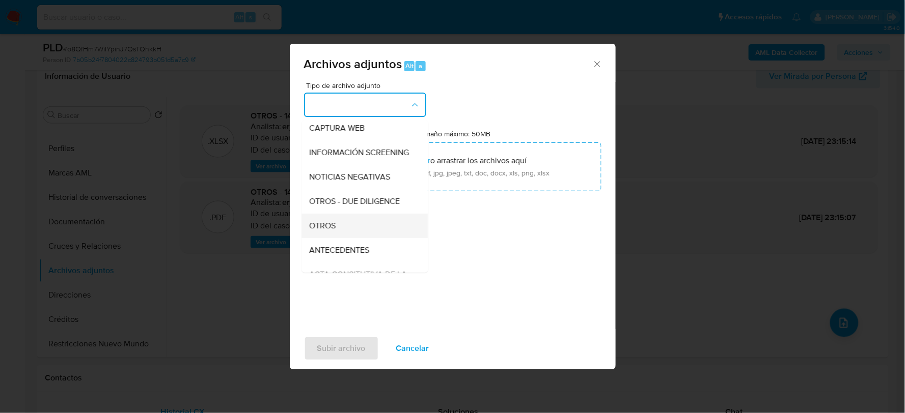
click at [337, 235] on div "OTROS" at bounding box center [362, 225] width 104 height 24
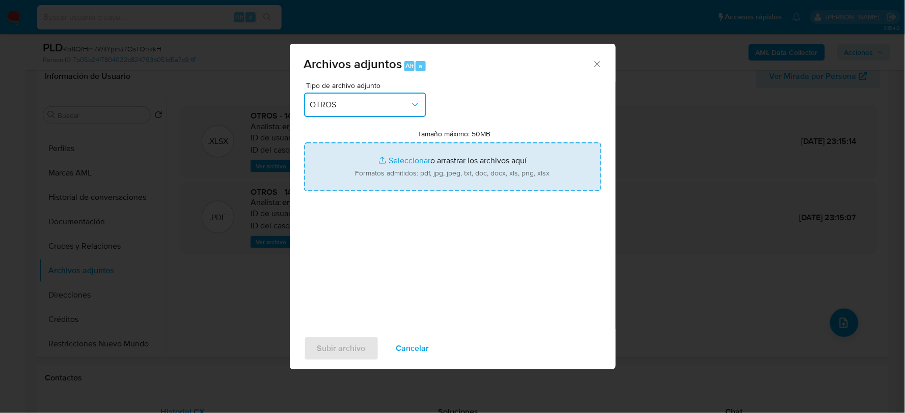
type input "C:\fakepath\1481358726_ADRIANA HERNANDEZ_JUL2025.xlsx"
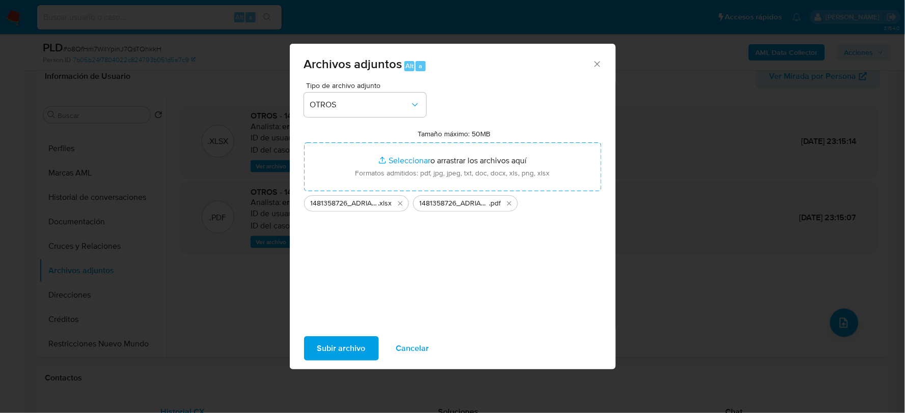
click at [347, 340] on span "Subir archivo" at bounding box center [341, 349] width 48 height 22
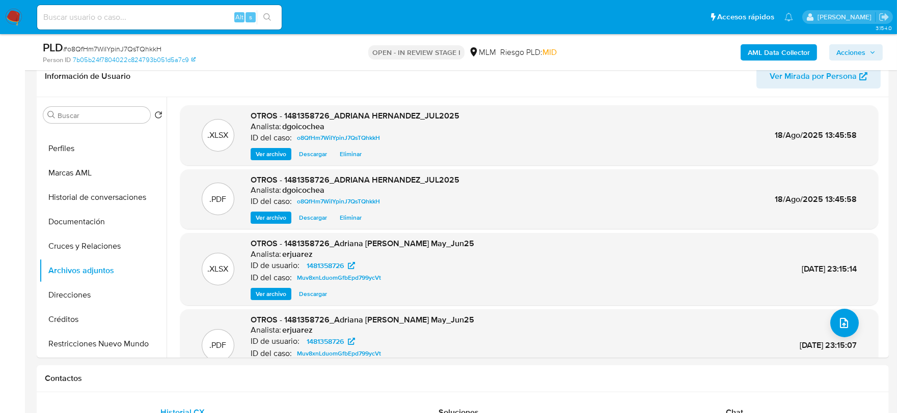
click at [846, 53] on span "Acciones" at bounding box center [850, 52] width 29 height 16
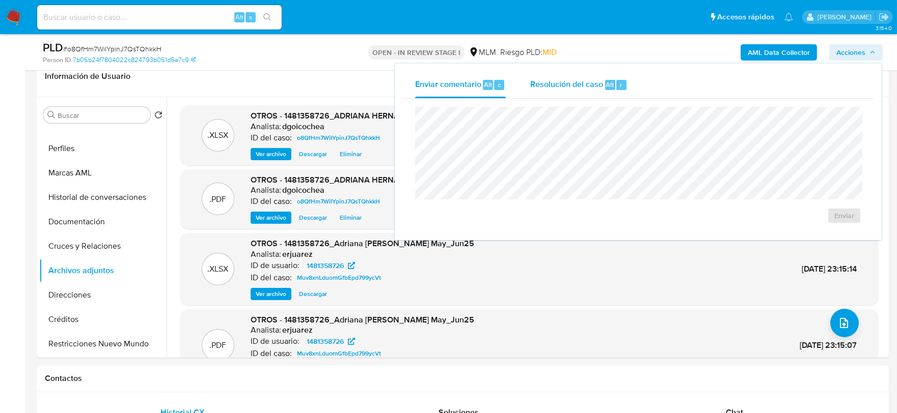
click at [551, 87] on span "Resolución del caso" at bounding box center [566, 84] width 73 height 12
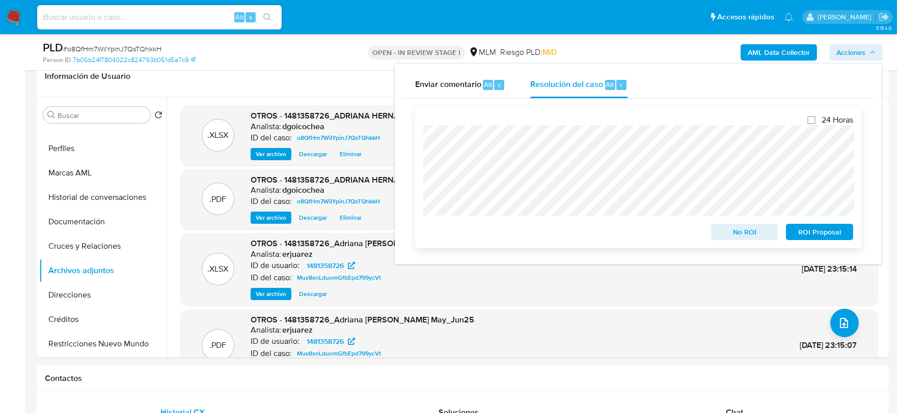
click at [755, 228] on span "No ROI" at bounding box center [744, 232] width 53 height 14
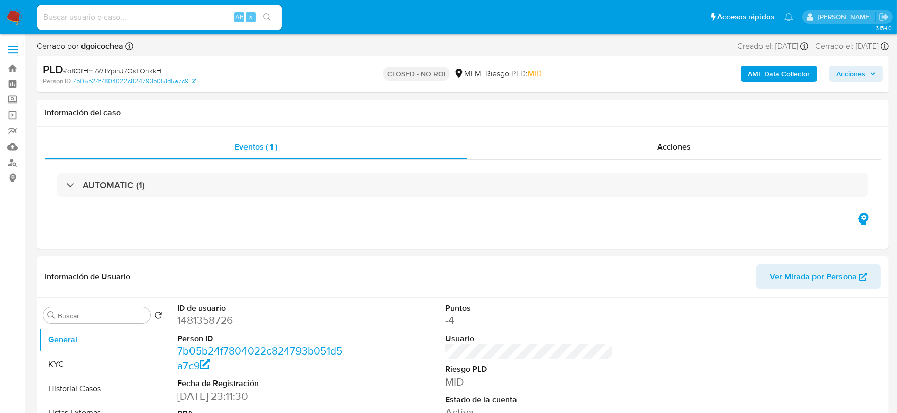
select select "10"
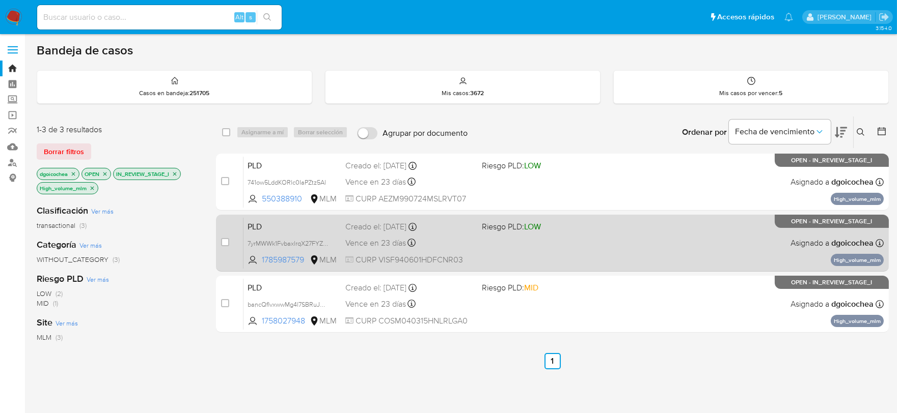
click at [257, 223] on span "PLD" at bounding box center [292, 225] width 90 height 13
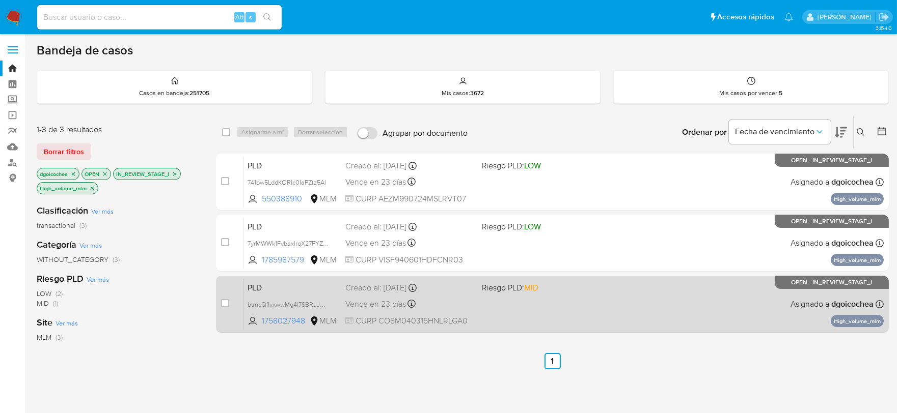
click at [253, 284] on span "PLD" at bounding box center [292, 287] width 90 height 13
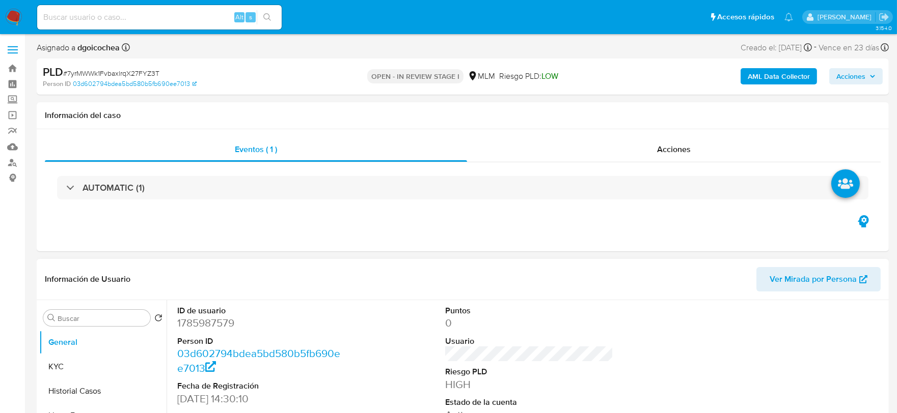
select select "10"
